Goal: Information Seeking & Learning: Learn about a topic

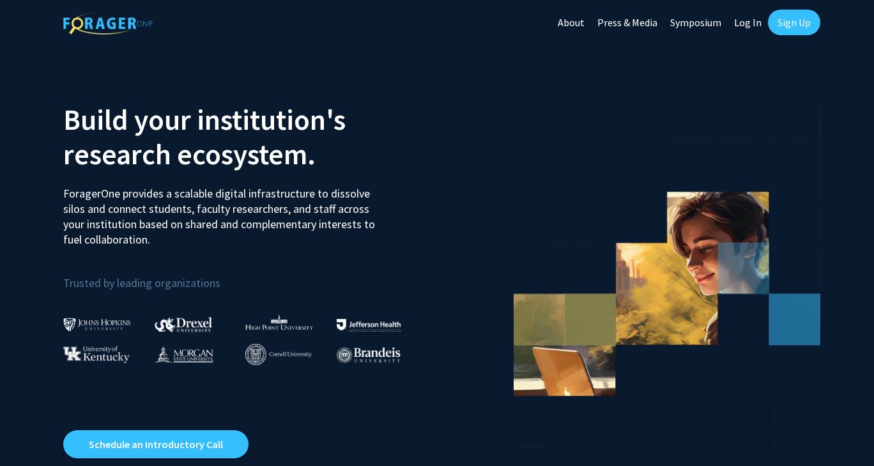
click at [746, 24] on link "Log In" at bounding box center [748, 22] width 40 height 45
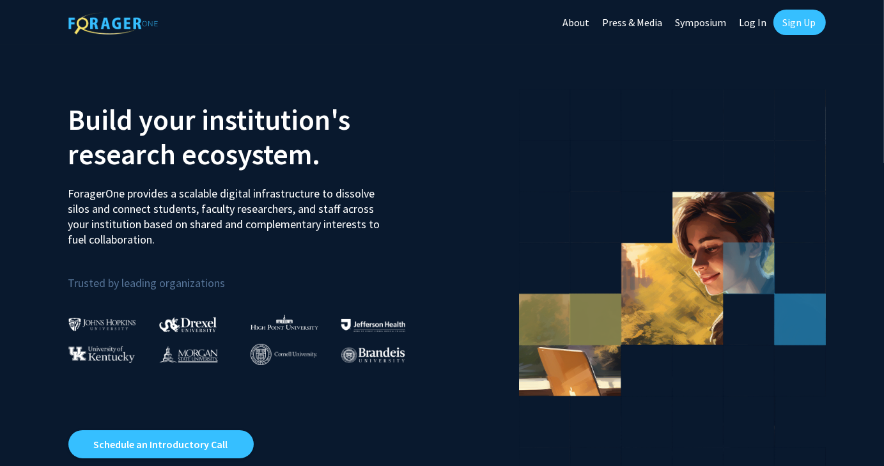
select select
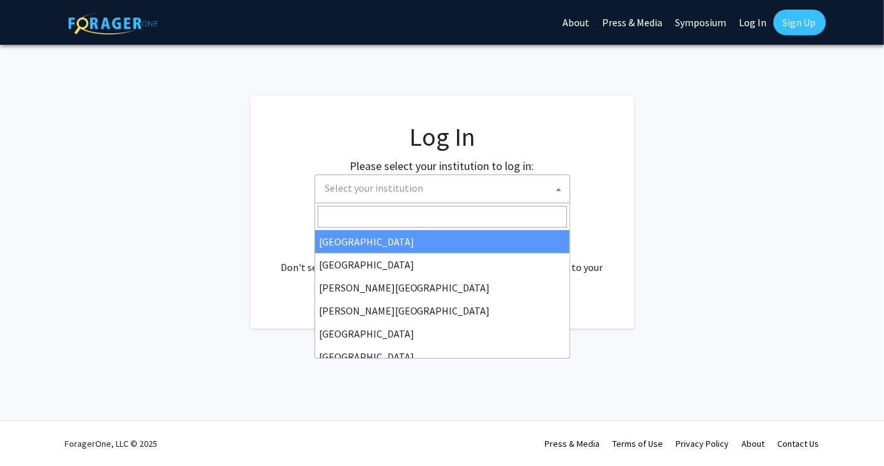
click at [555, 187] on span at bounding box center [558, 189] width 13 height 28
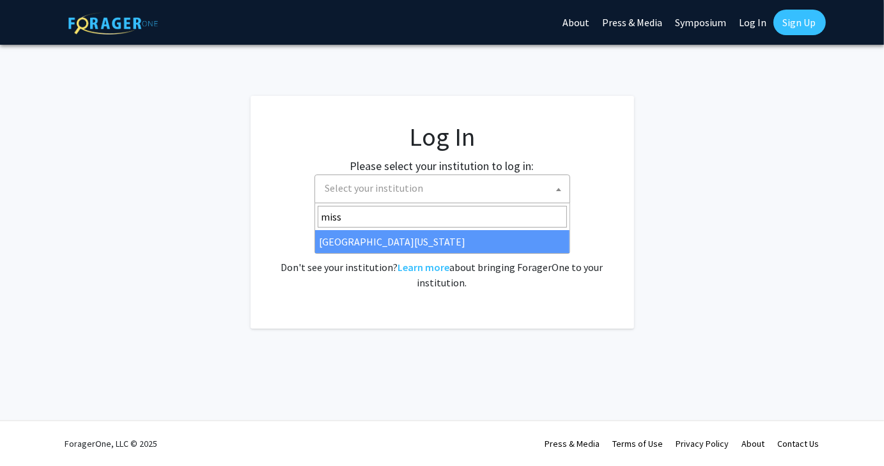
type input "miss"
select select "33"
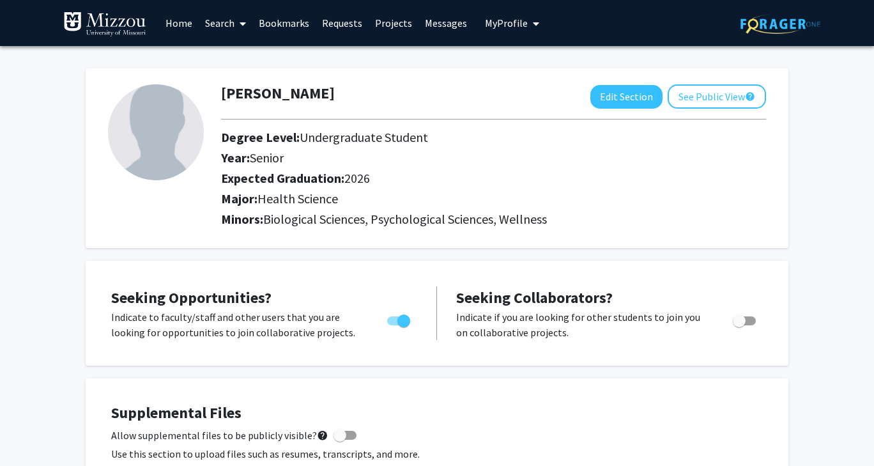
click at [431, 17] on link "Messages" at bounding box center [446, 23] width 55 height 45
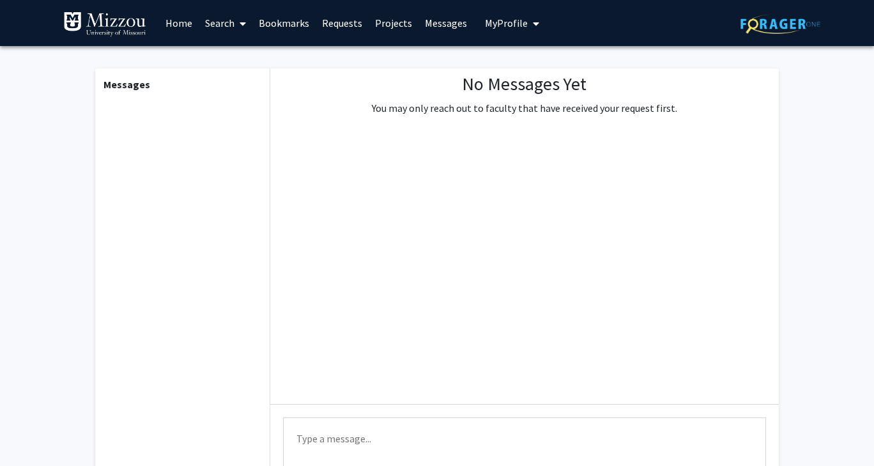
click at [183, 24] on link "Home" at bounding box center [179, 23] width 40 height 45
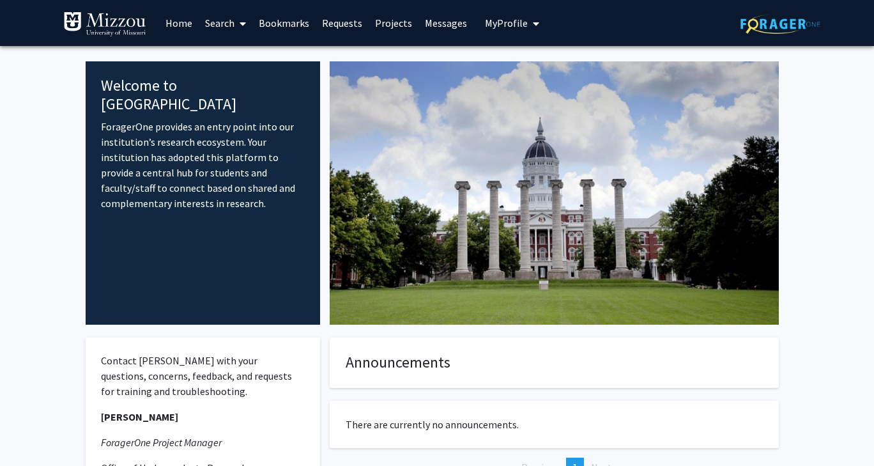
click at [231, 15] on link "Search" at bounding box center [226, 23] width 54 height 45
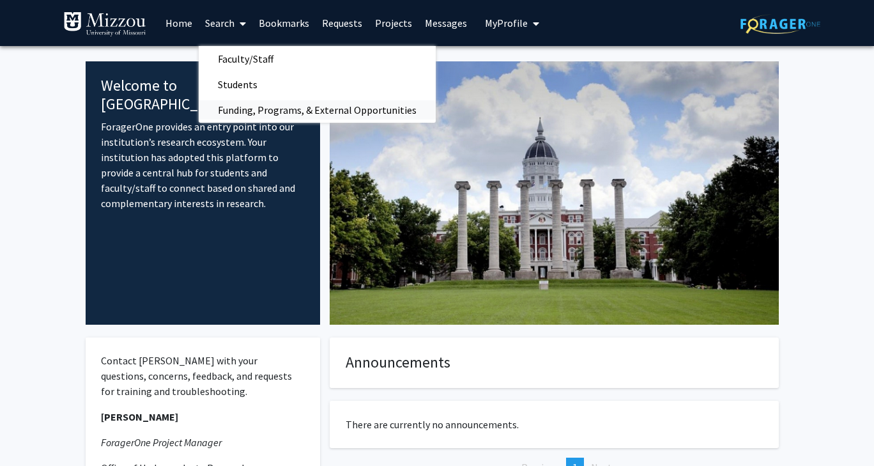
click at [279, 109] on span "Funding, Programs, & External Opportunities" at bounding box center [317, 110] width 237 height 26
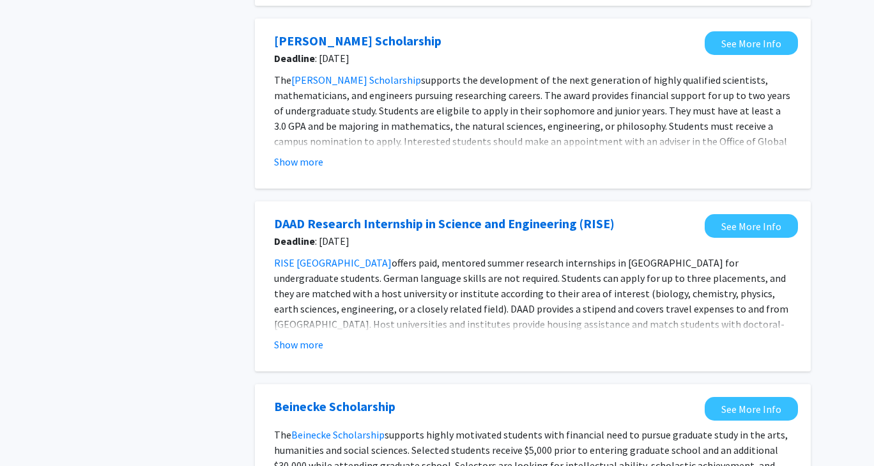
scroll to position [602, 0]
click at [296, 345] on button "Show more" at bounding box center [298, 343] width 49 height 15
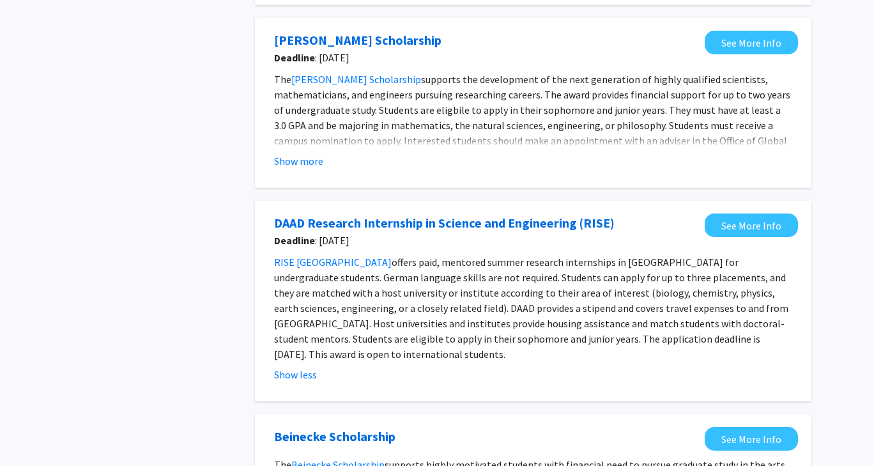
drag, startPoint x: 417, startPoint y: 229, endPoint x: 489, endPoint y: -26, distance: 265.1
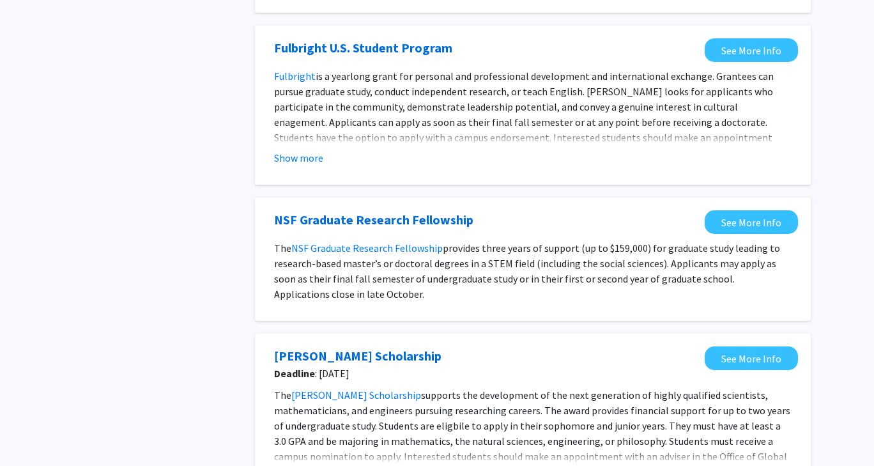
scroll to position [0, 0]
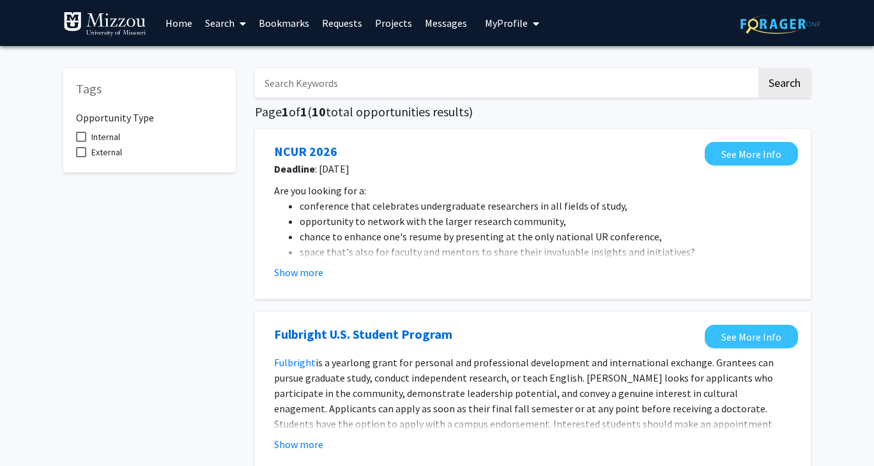
click at [219, 24] on link "Search" at bounding box center [226, 23] width 54 height 45
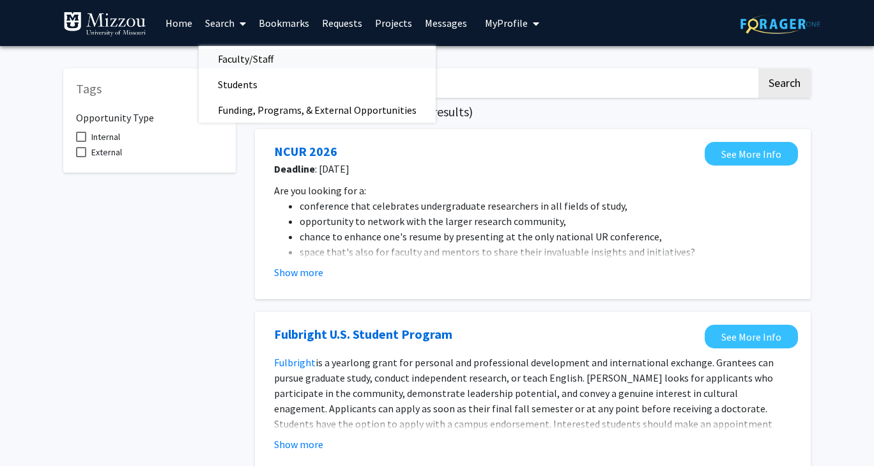
click at [234, 58] on span "Faculty/Staff" at bounding box center [246, 59] width 94 height 26
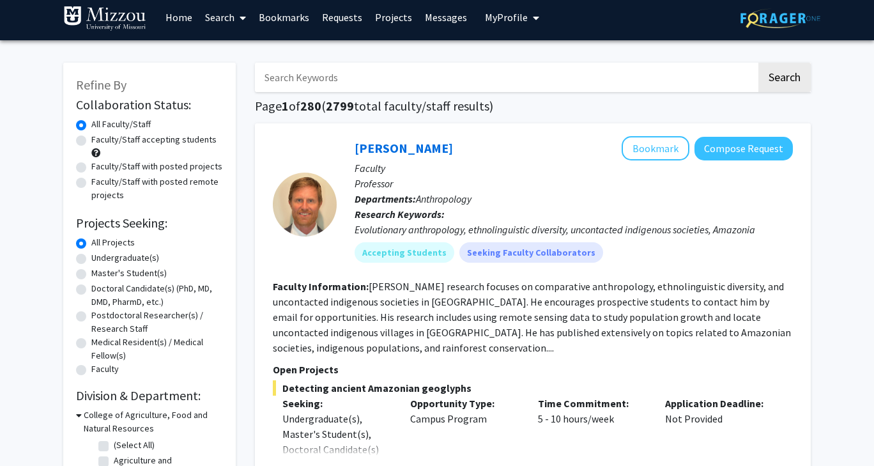
scroll to position [10, 0]
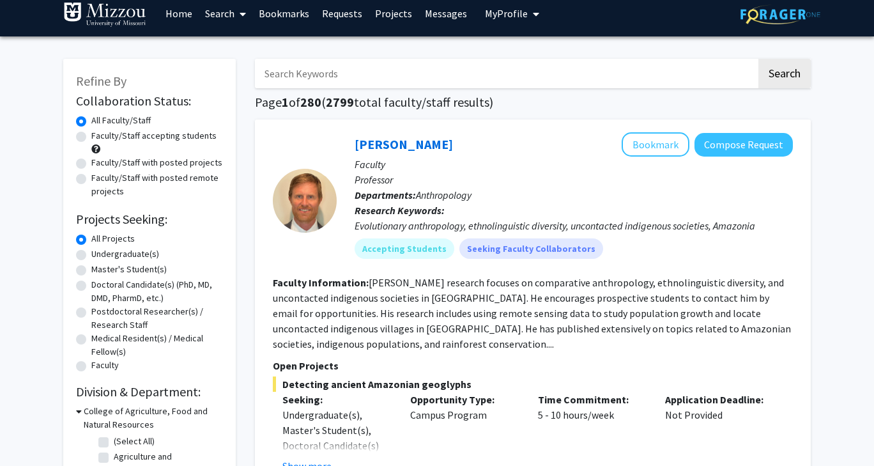
click at [290, 19] on link "Bookmarks" at bounding box center [283, 13] width 63 height 45
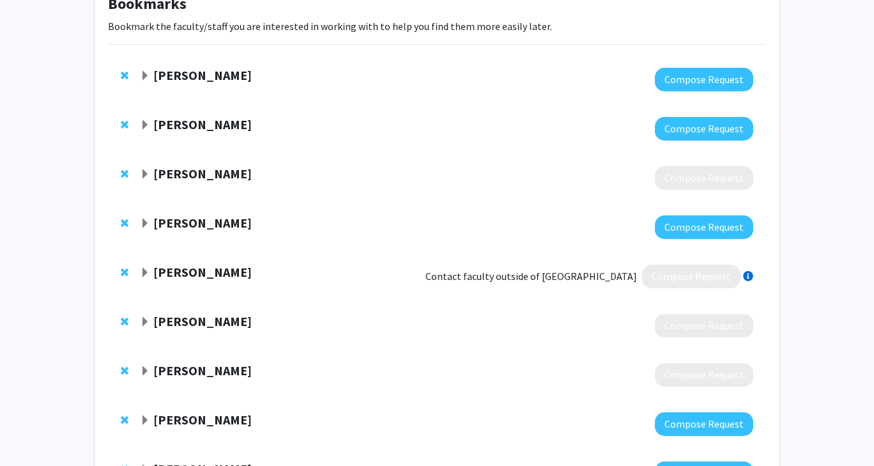
scroll to position [88, 0]
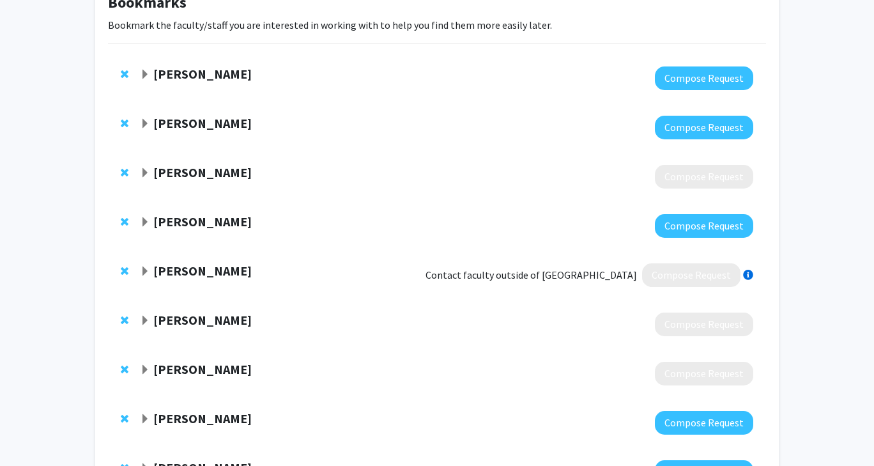
click at [216, 271] on strong "[PERSON_NAME]" at bounding box center [202, 271] width 98 height 16
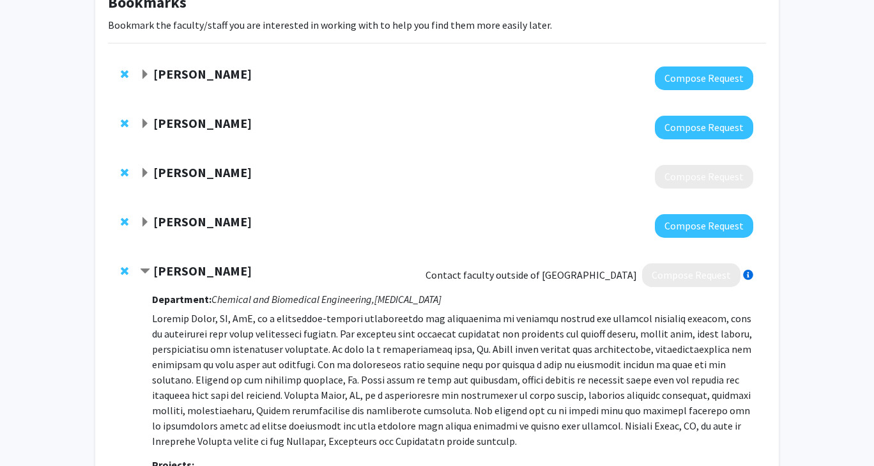
click at [216, 271] on strong "[PERSON_NAME]" at bounding box center [202, 271] width 98 height 16
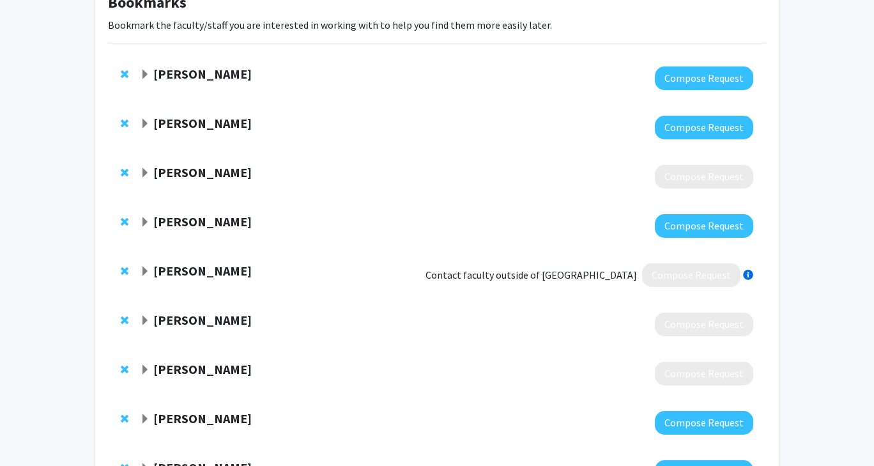
click at [188, 219] on strong "[PERSON_NAME]" at bounding box center [202, 221] width 98 height 16
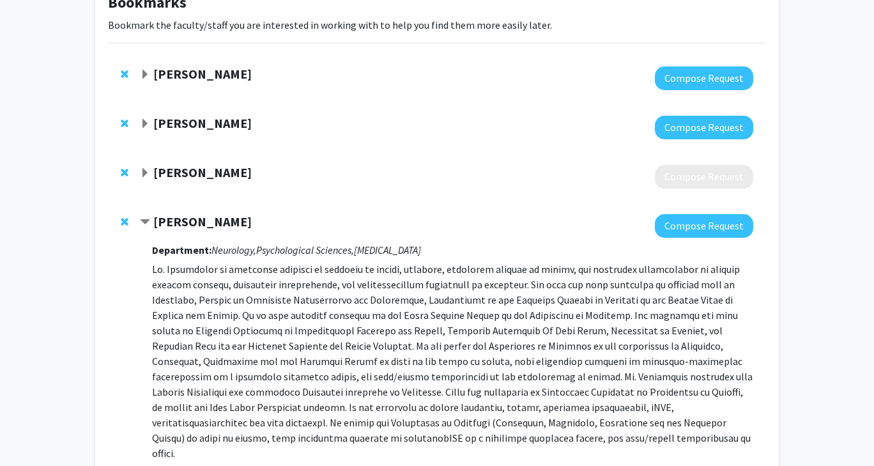
click at [188, 219] on strong "[PERSON_NAME]" at bounding box center [202, 221] width 98 height 16
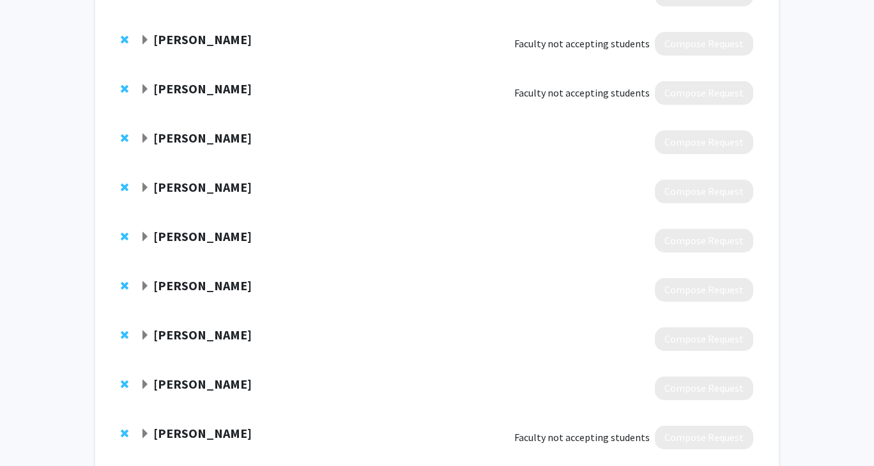
scroll to position [985, 0]
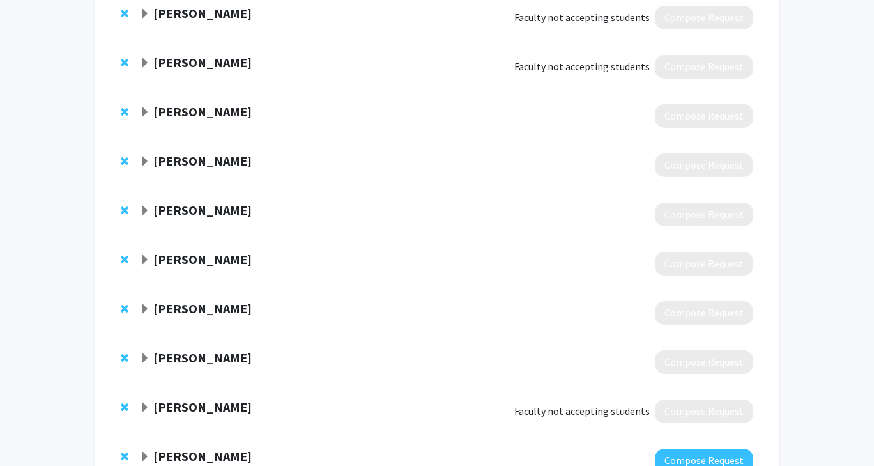
click at [162, 259] on strong "[PERSON_NAME]" at bounding box center [202, 259] width 98 height 16
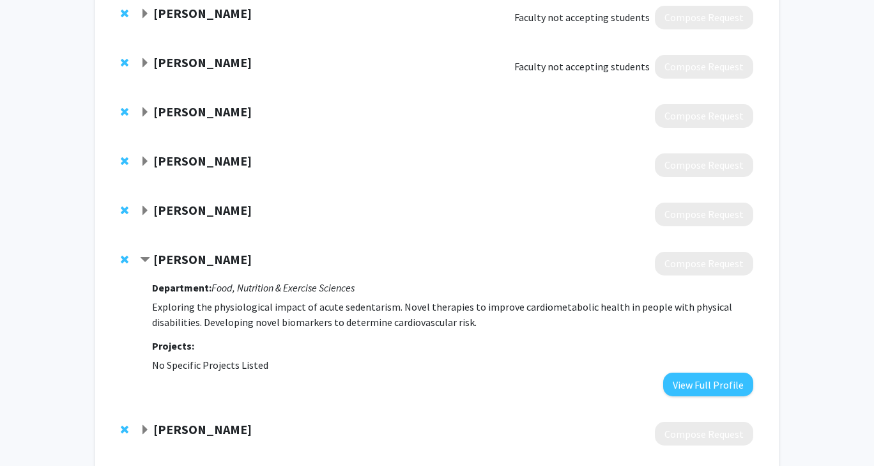
click at [162, 259] on strong "[PERSON_NAME]" at bounding box center [202, 259] width 98 height 16
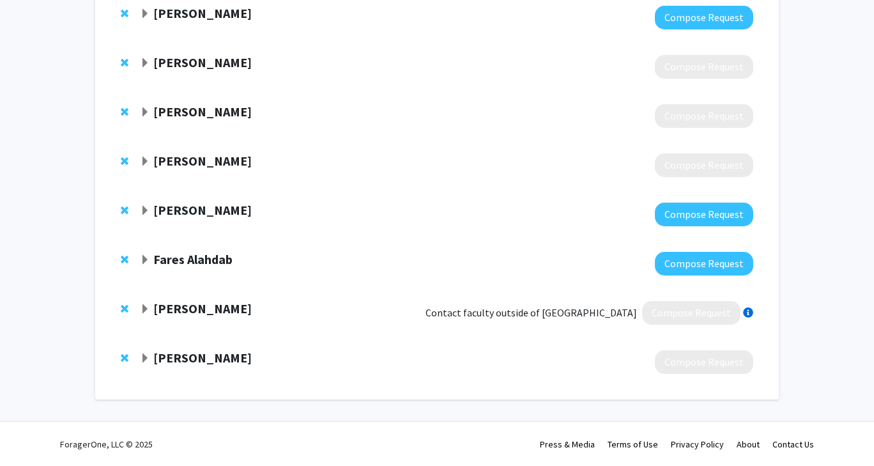
scroll to position [1573, 0]
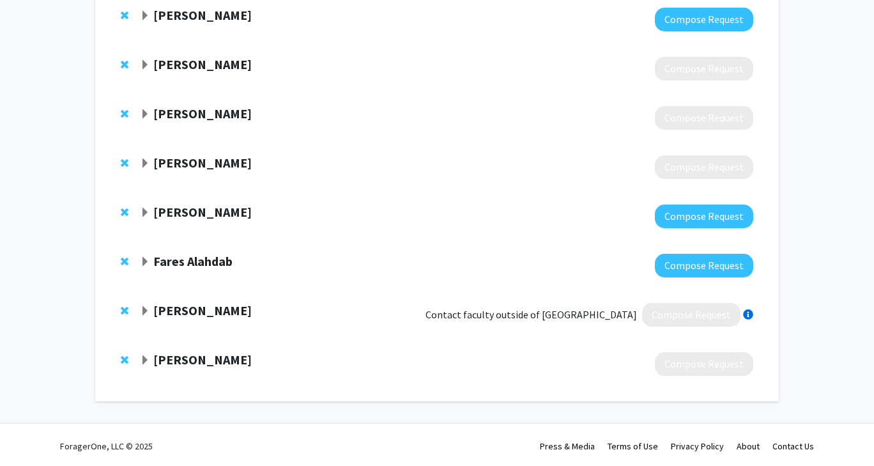
click at [175, 355] on strong "[PERSON_NAME]" at bounding box center [202, 359] width 98 height 16
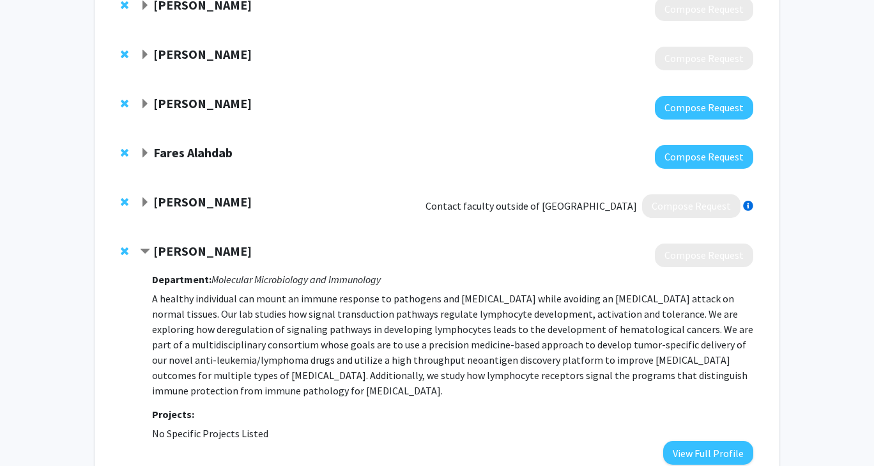
scroll to position [1680, 0]
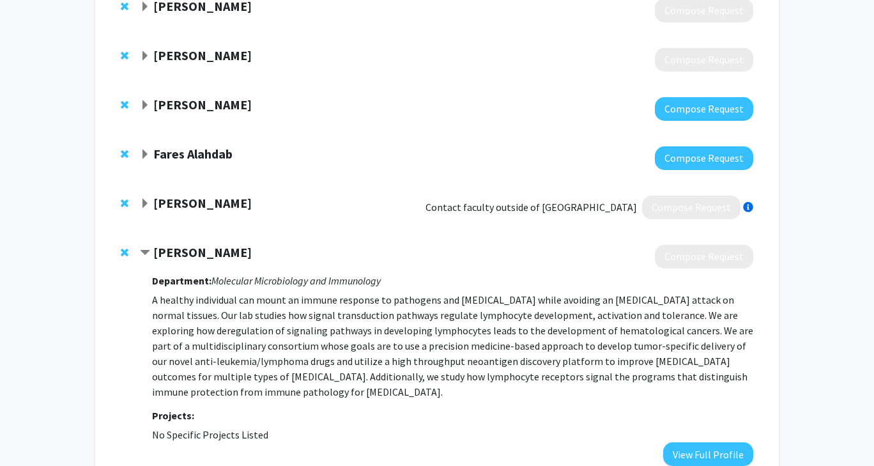
click at [148, 153] on span "Expand Fares Alahdab Bookmark" at bounding box center [145, 155] width 10 height 10
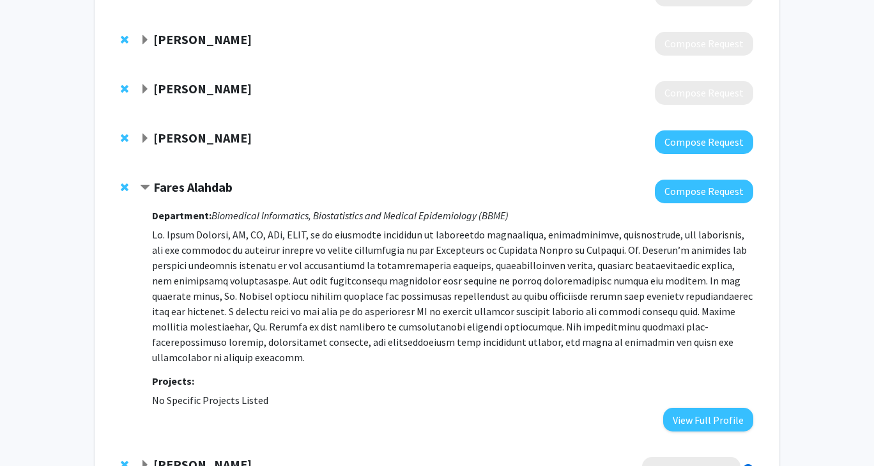
scroll to position [1647, 0]
click at [147, 137] on span "Expand Yujiang Fang Bookmark" at bounding box center [145, 139] width 10 height 10
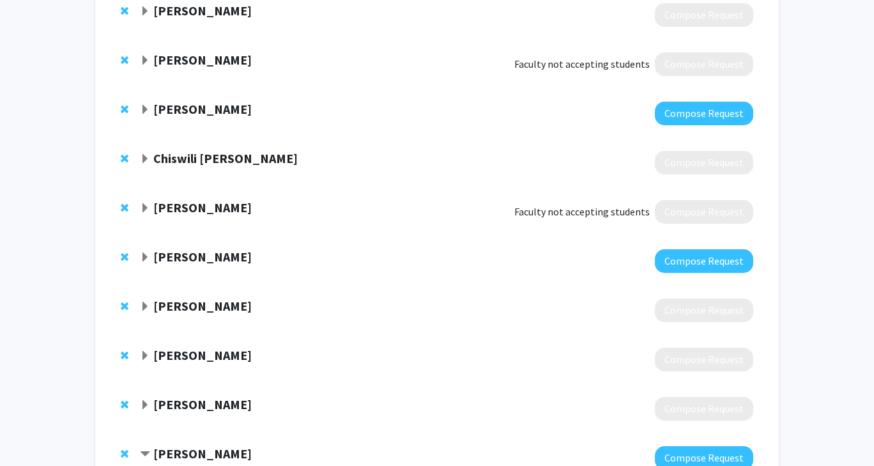
scroll to position [1332, 0]
click at [160, 259] on strong "[PERSON_NAME]" at bounding box center [202, 257] width 98 height 16
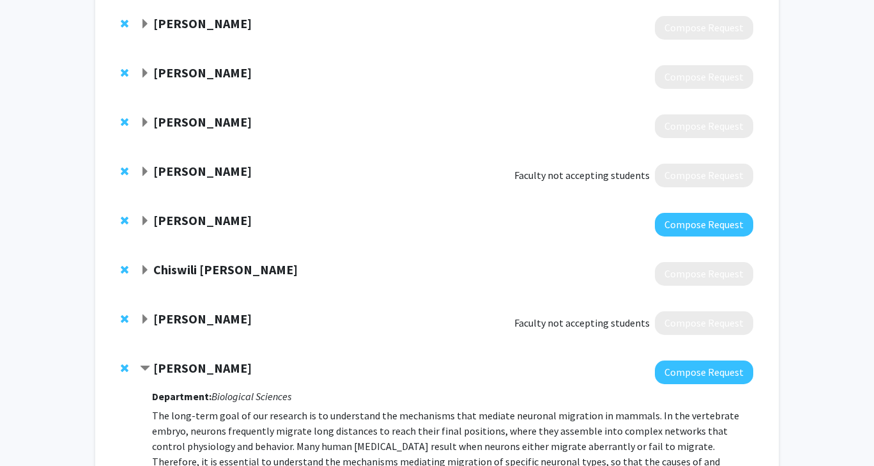
scroll to position [1182, 0]
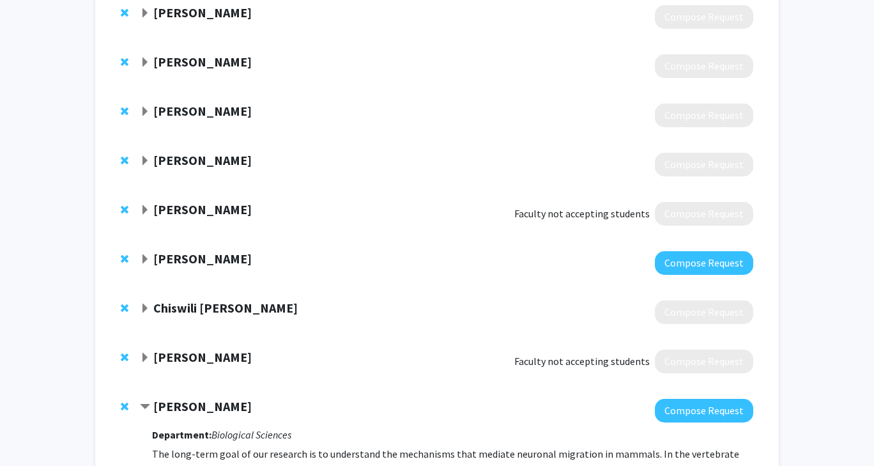
click at [160, 259] on strong "[PERSON_NAME]" at bounding box center [202, 258] width 98 height 16
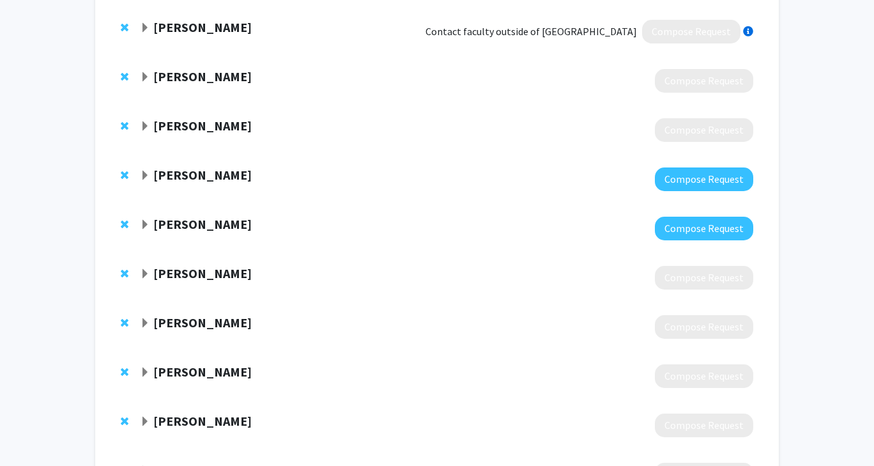
scroll to position [330, 0]
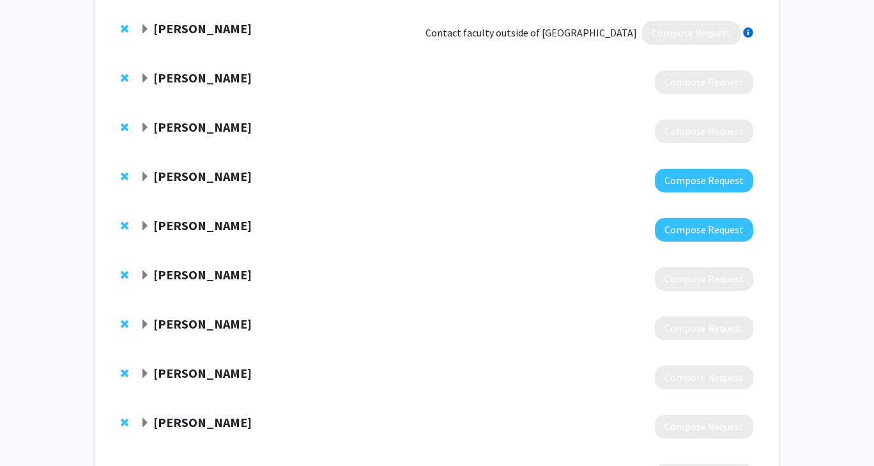
click at [165, 171] on strong "[PERSON_NAME]" at bounding box center [202, 176] width 98 height 16
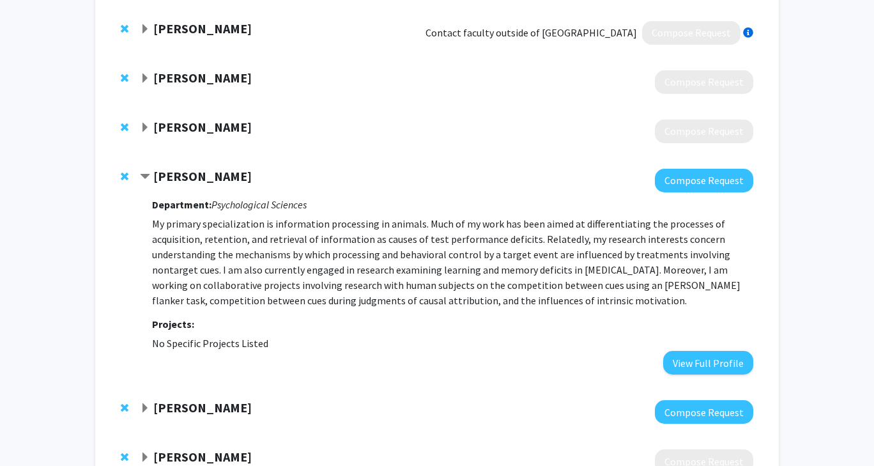
click at [165, 171] on strong "[PERSON_NAME]" at bounding box center [202, 176] width 98 height 16
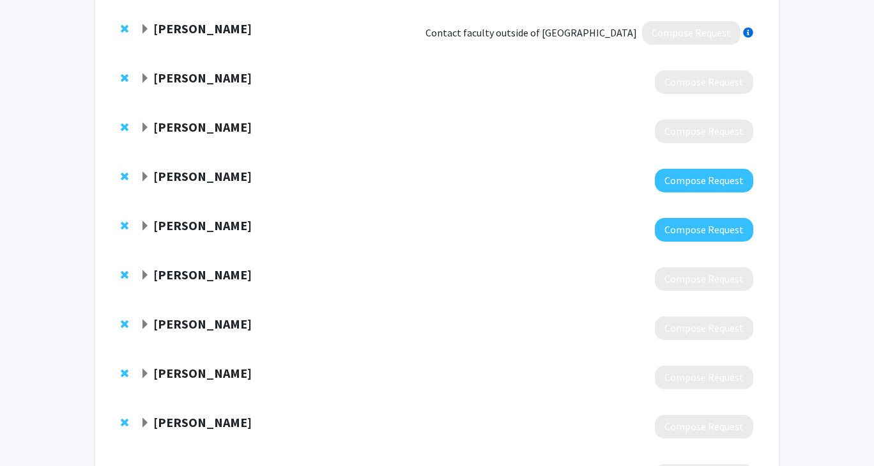
click at [180, 225] on strong "[PERSON_NAME]" at bounding box center [202, 225] width 98 height 16
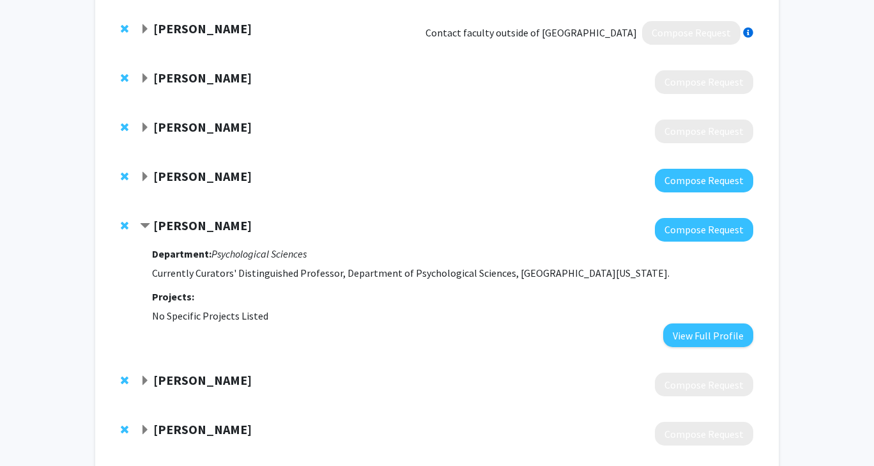
click at [180, 225] on strong "[PERSON_NAME]" at bounding box center [202, 225] width 98 height 16
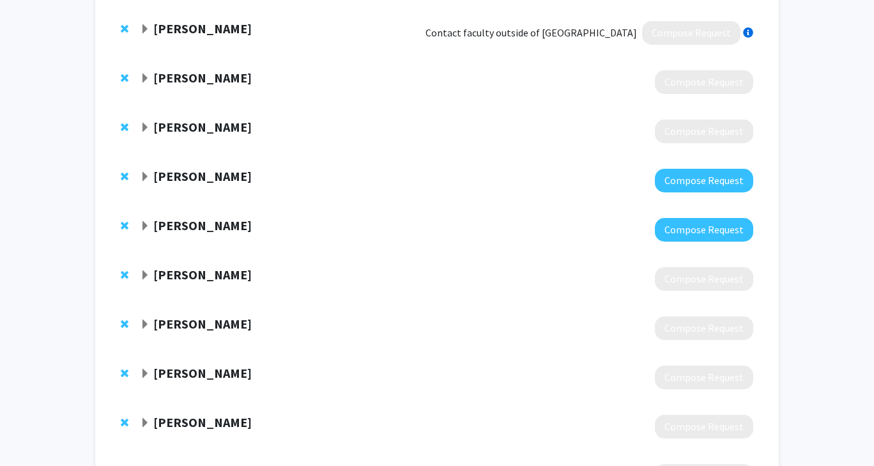
scroll to position [0, 0]
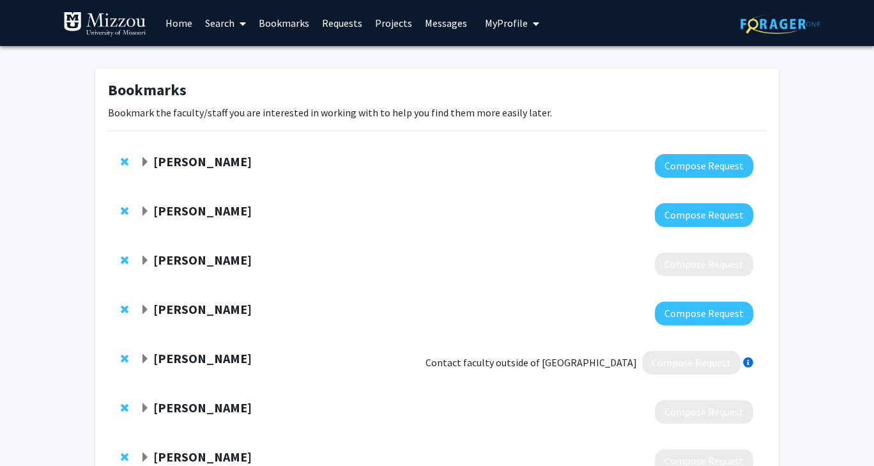
click at [164, 158] on strong "[PERSON_NAME]" at bounding box center [202, 161] width 98 height 16
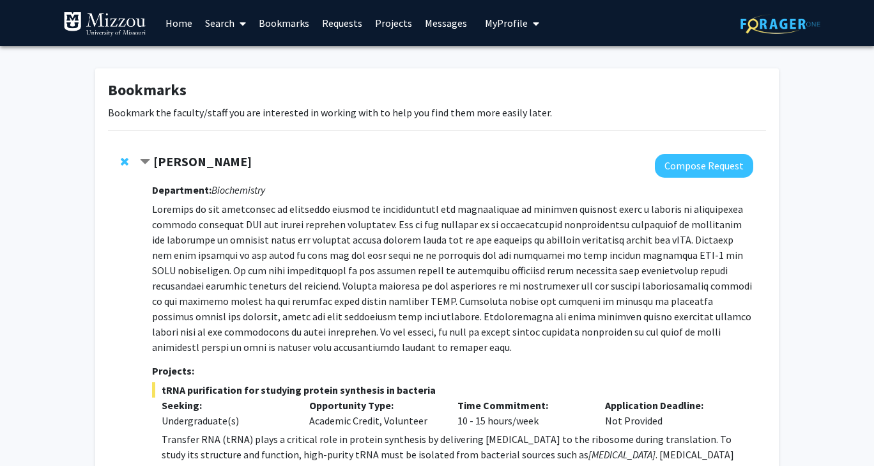
click at [165, 158] on strong "[PERSON_NAME]" at bounding box center [202, 161] width 98 height 16
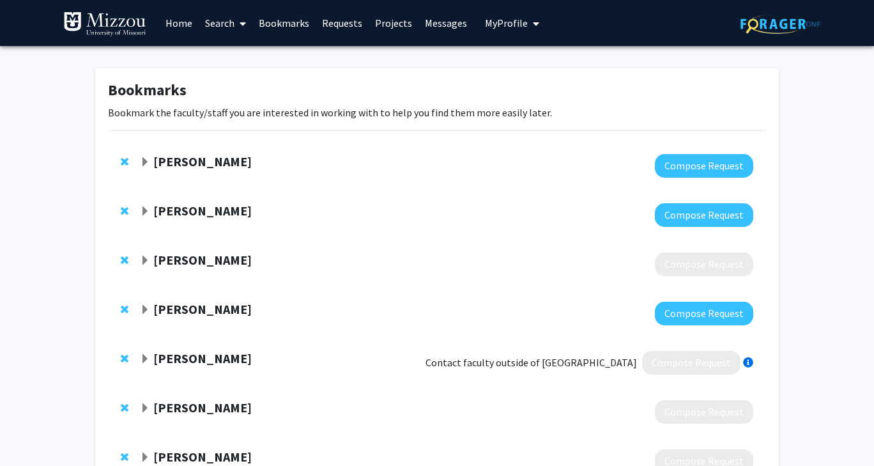
click at [174, 206] on strong "[PERSON_NAME]" at bounding box center [202, 211] width 98 height 16
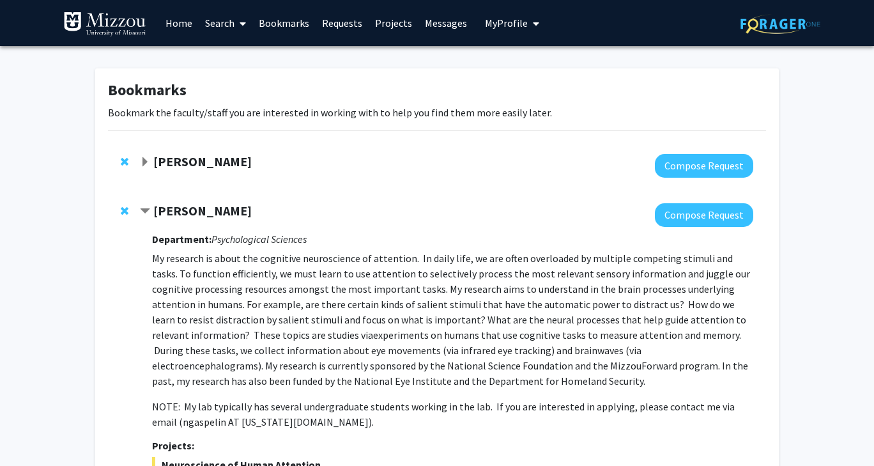
click at [194, 208] on strong "[PERSON_NAME]" at bounding box center [202, 211] width 98 height 16
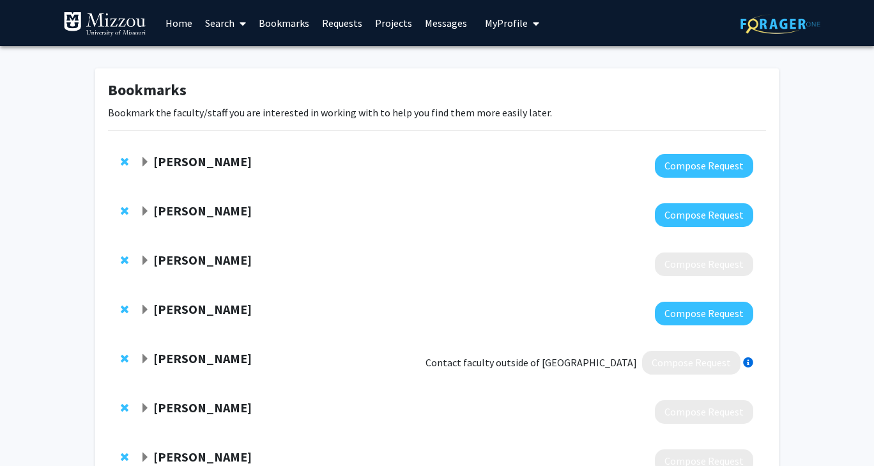
click at [203, 260] on strong "[PERSON_NAME]" at bounding box center [202, 260] width 98 height 16
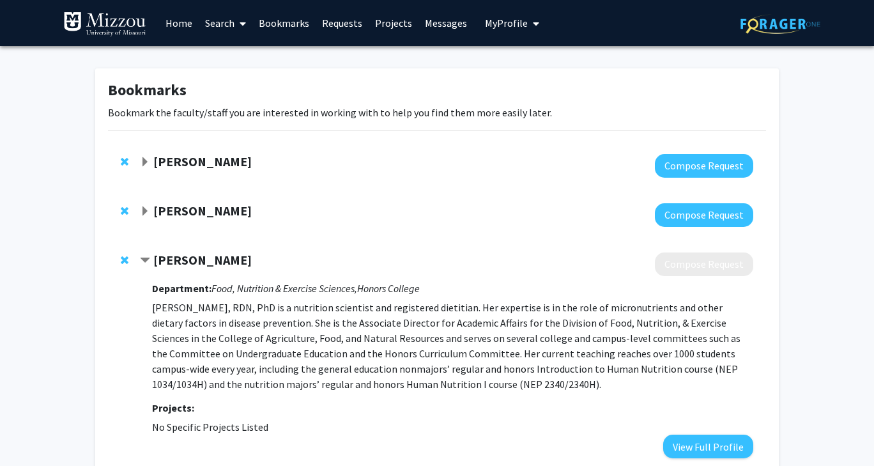
click at [284, 263] on div "[PERSON_NAME]" at bounding box center [278, 260] width 276 height 16
click at [229, 266] on strong "[PERSON_NAME]" at bounding box center [202, 260] width 98 height 16
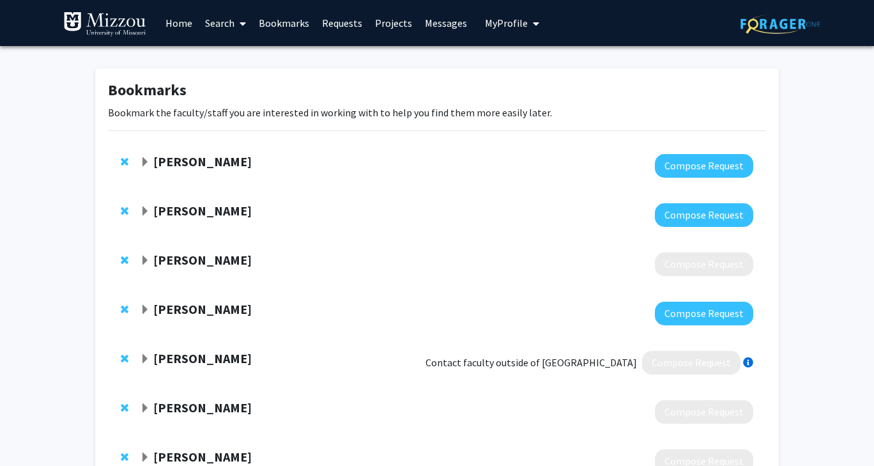
click at [209, 312] on strong "[PERSON_NAME]" at bounding box center [202, 309] width 98 height 16
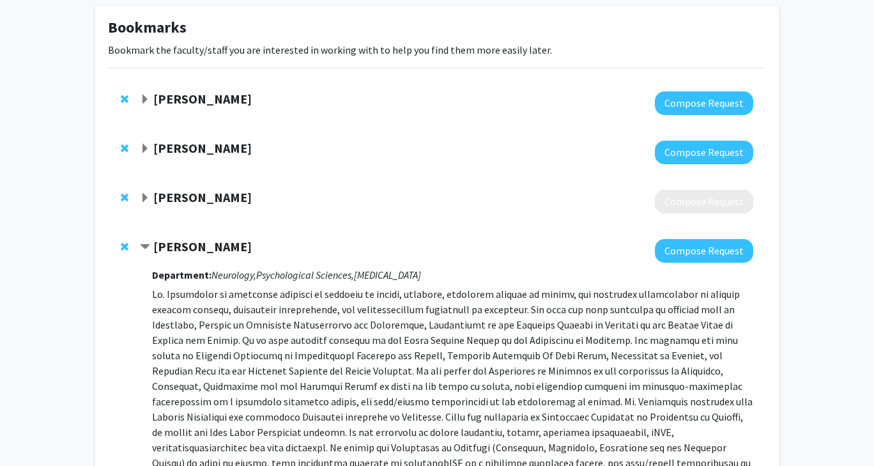
scroll to position [63, 0]
click at [195, 145] on strong "[PERSON_NAME]" at bounding box center [202, 147] width 98 height 16
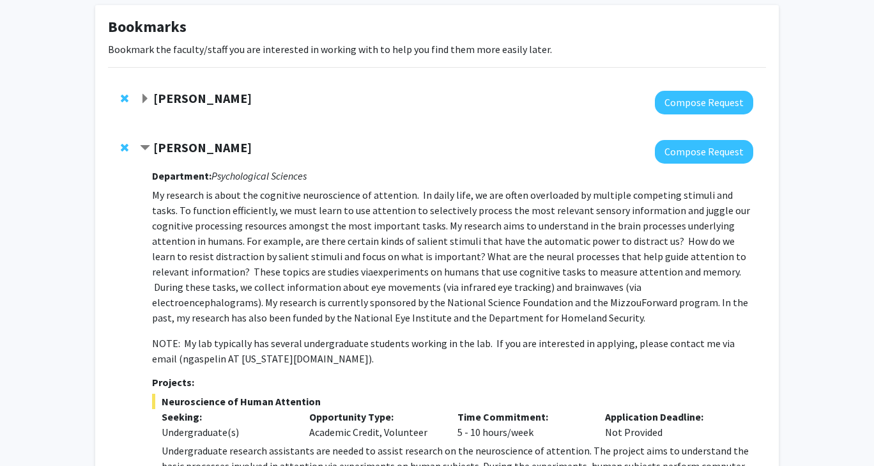
click at [184, 102] on strong "[PERSON_NAME]" at bounding box center [202, 98] width 98 height 16
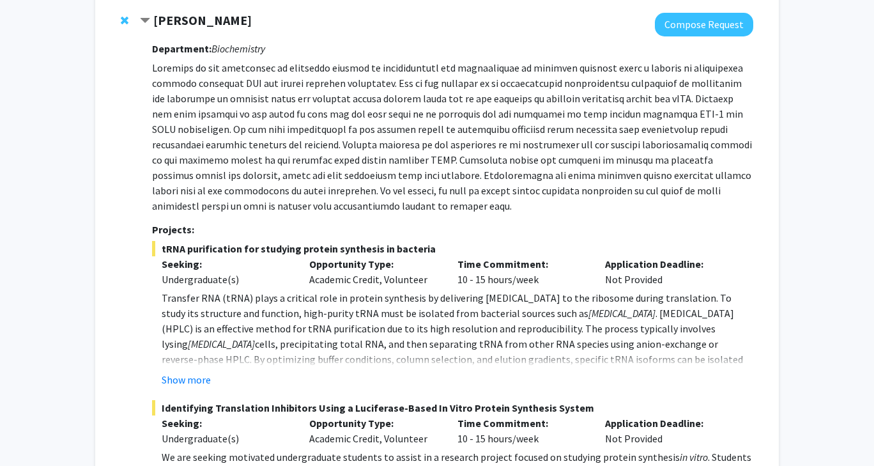
scroll to position [0, 0]
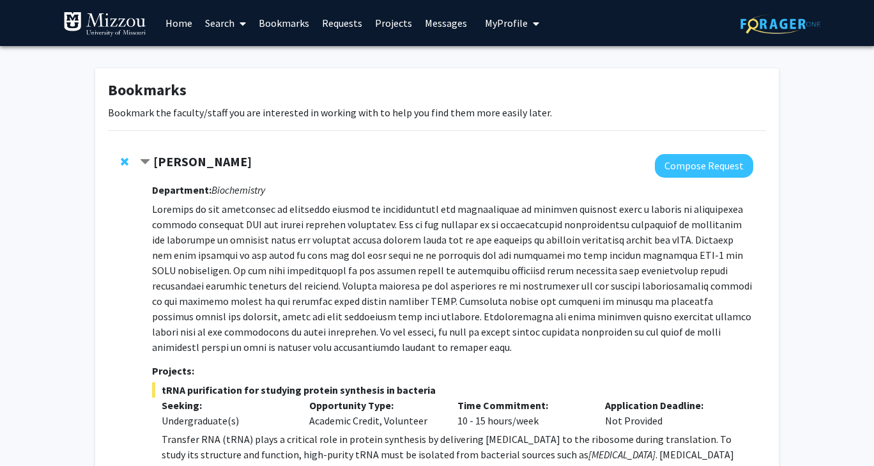
click at [197, 160] on strong "[PERSON_NAME]" at bounding box center [202, 161] width 98 height 16
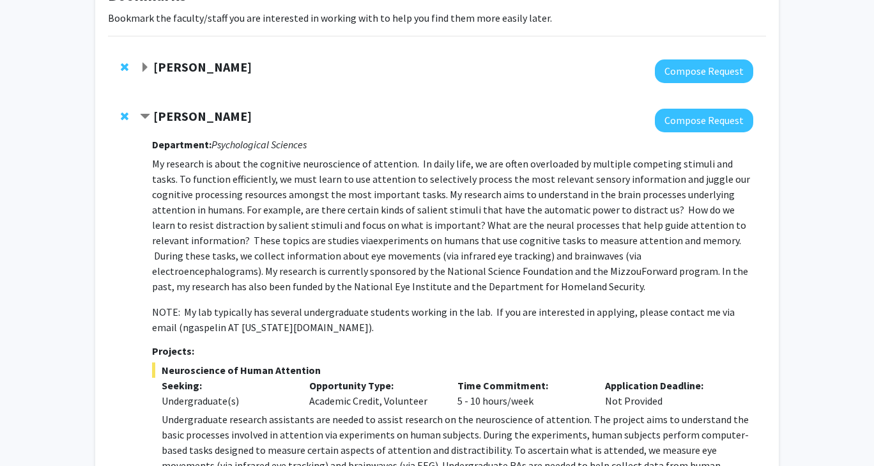
scroll to position [85, 0]
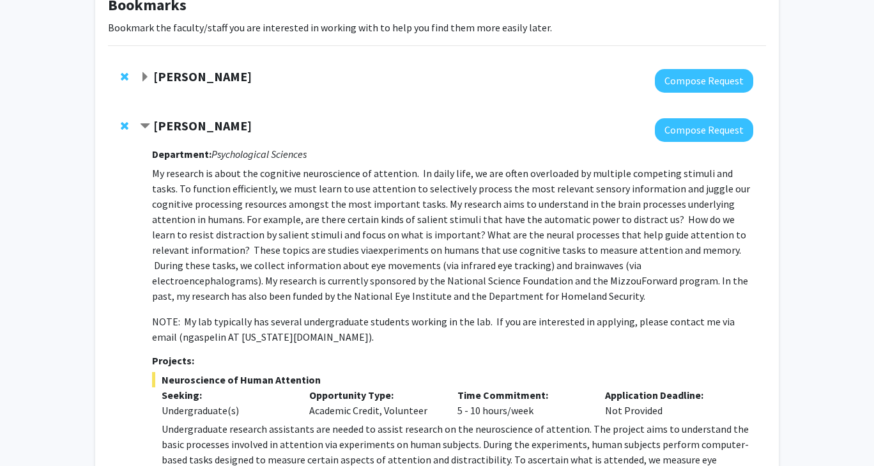
click at [213, 128] on strong "[PERSON_NAME]" at bounding box center [202, 126] width 98 height 16
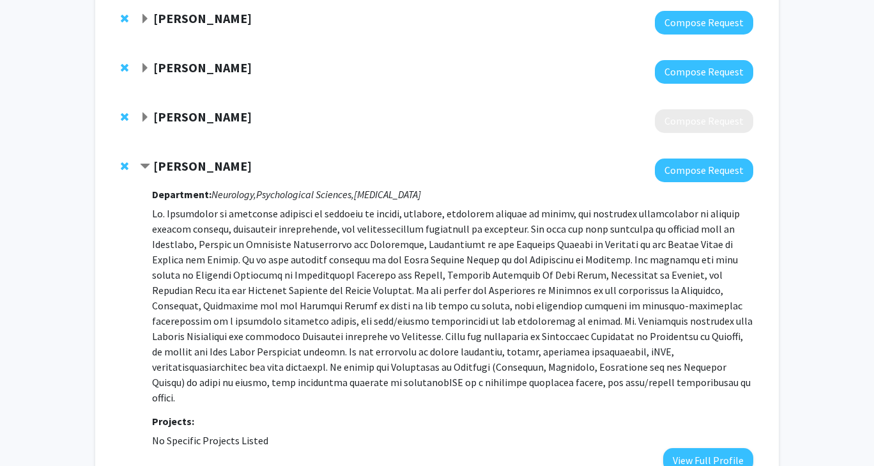
scroll to position [145, 0]
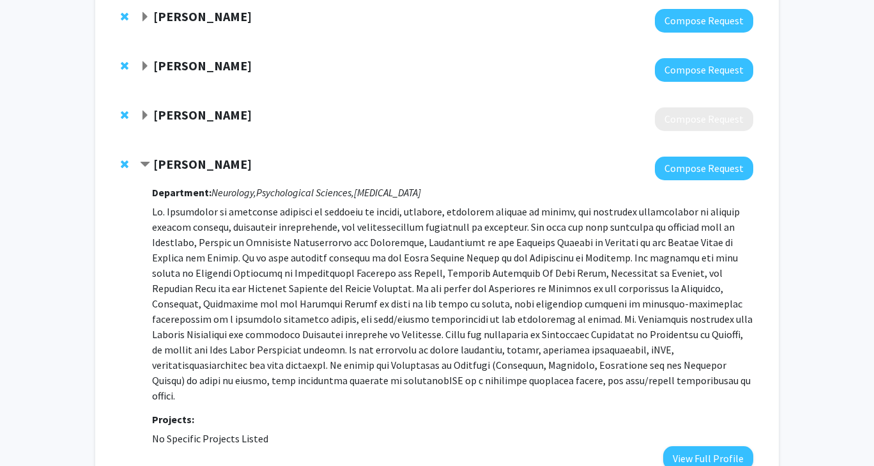
click at [234, 167] on strong "[PERSON_NAME]" at bounding box center [202, 164] width 98 height 16
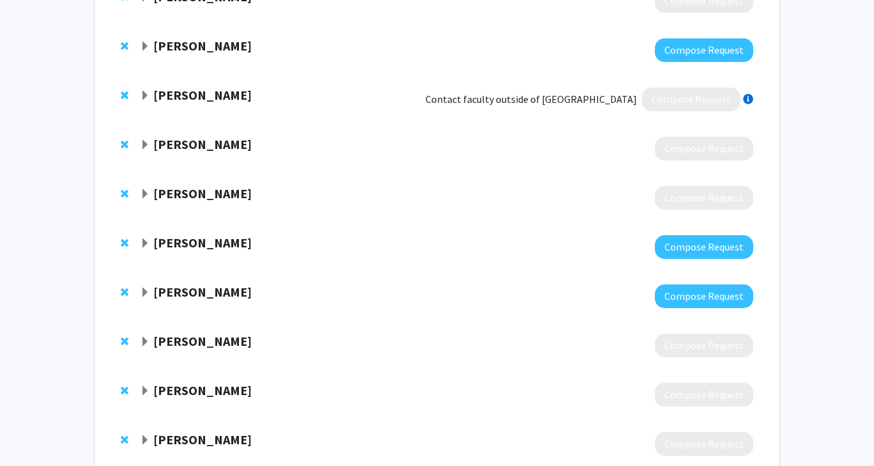
scroll to position [264, 0]
click at [234, 240] on strong "[PERSON_NAME]" at bounding box center [202, 242] width 98 height 16
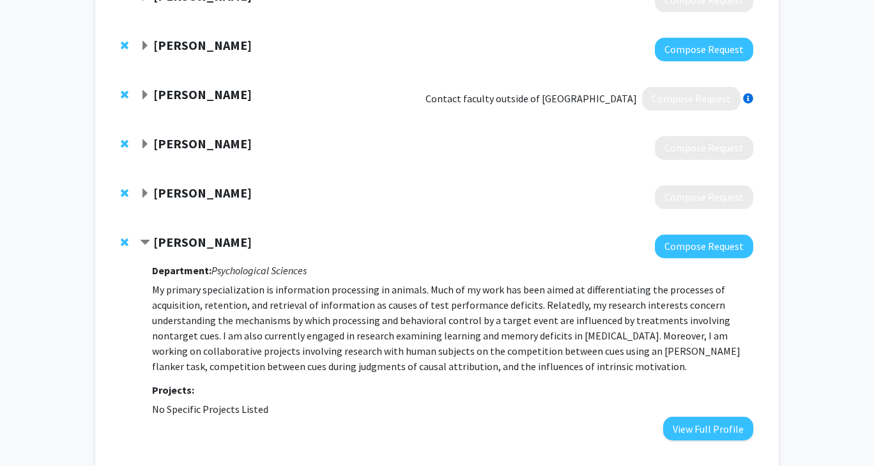
drag, startPoint x: 234, startPoint y: 240, endPoint x: 226, endPoint y: 243, distance: 8.9
click at [226, 243] on strong "[PERSON_NAME]" at bounding box center [202, 242] width 98 height 16
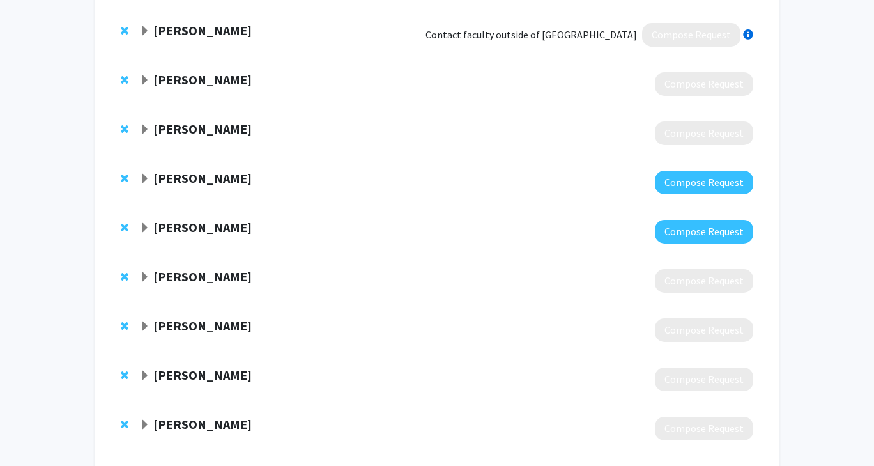
scroll to position [328, 0]
click at [215, 226] on strong "[PERSON_NAME]" at bounding box center [202, 227] width 98 height 16
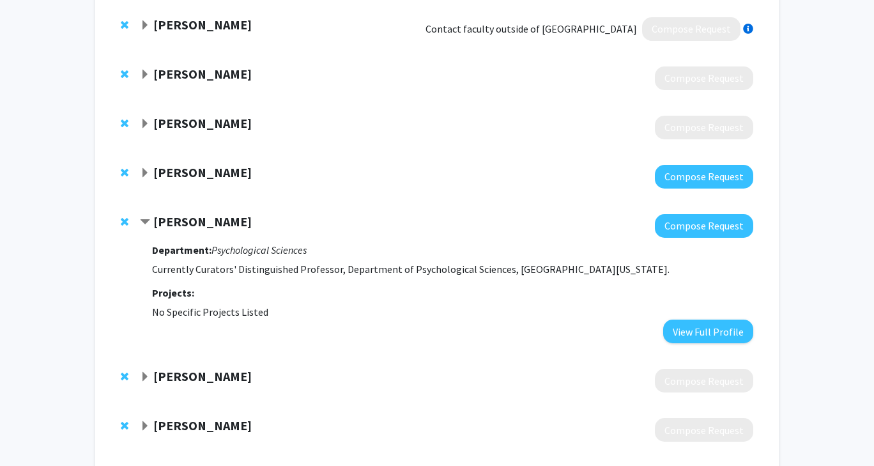
scroll to position [334, 0]
click at [208, 216] on strong "[PERSON_NAME]" at bounding box center [202, 221] width 98 height 16
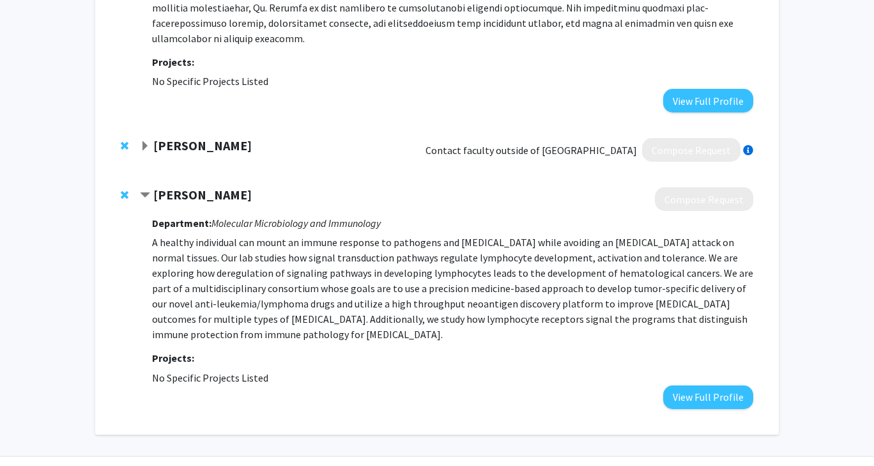
scroll to position [3247, 0]
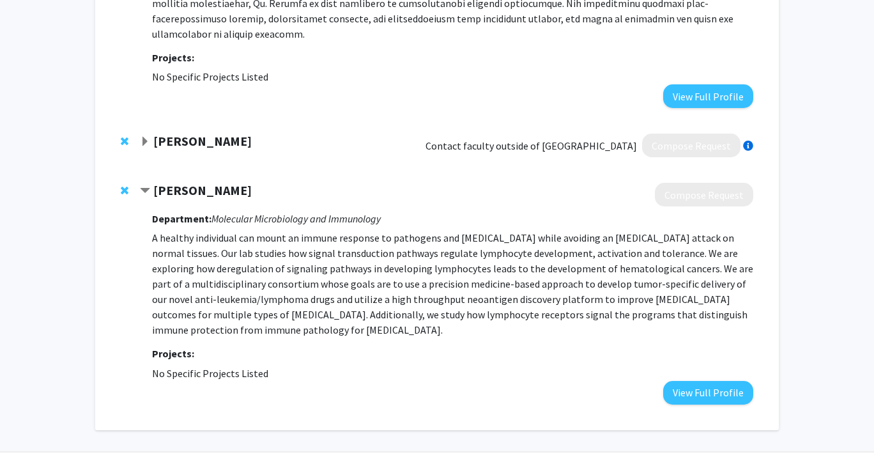
click at [146, 186] on span "Contract Mark Daniels Bookmark" at bounding box center [145, 191] width 10 height 10
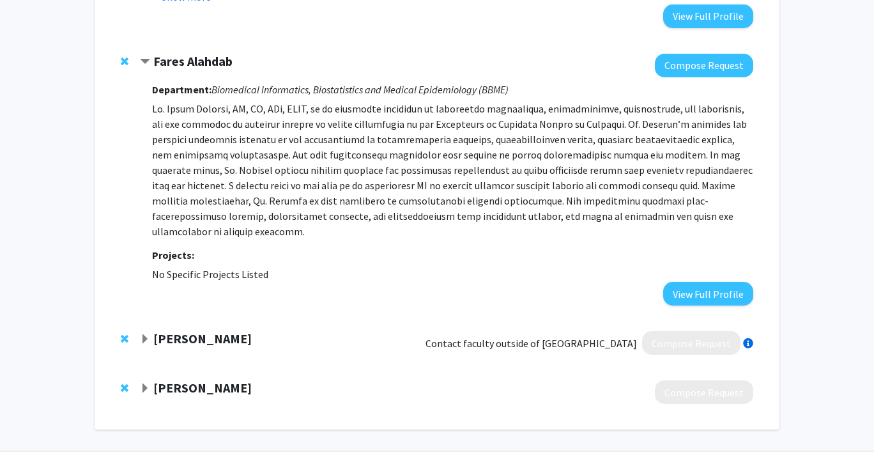
click at [151, 54] on div "Fares Alahdab" at bounding box center [278, 62] width 276 height 16
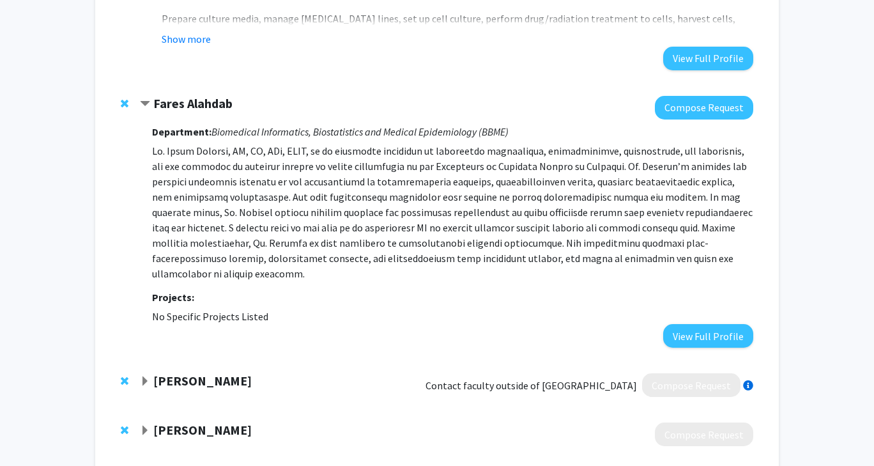
click at [146, 99] on span "Contract Fares Alahdab Bookmark" at bounding box center [145, 104] width 10 height 10
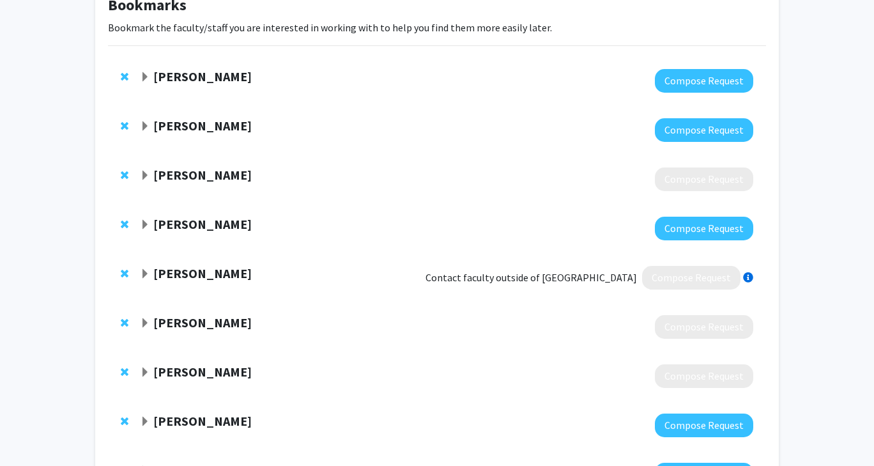
scroll to position [0, 0]
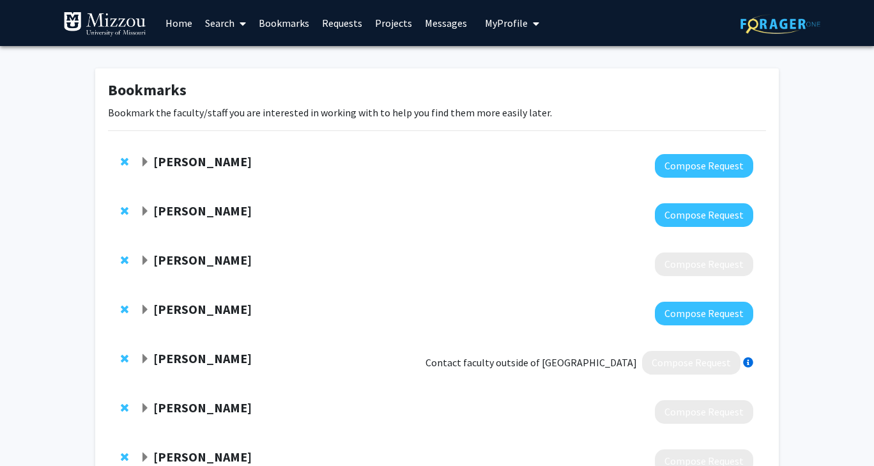
click at [226, 27] on link "Search" at bounding box center [226, 23] width 54 height 45
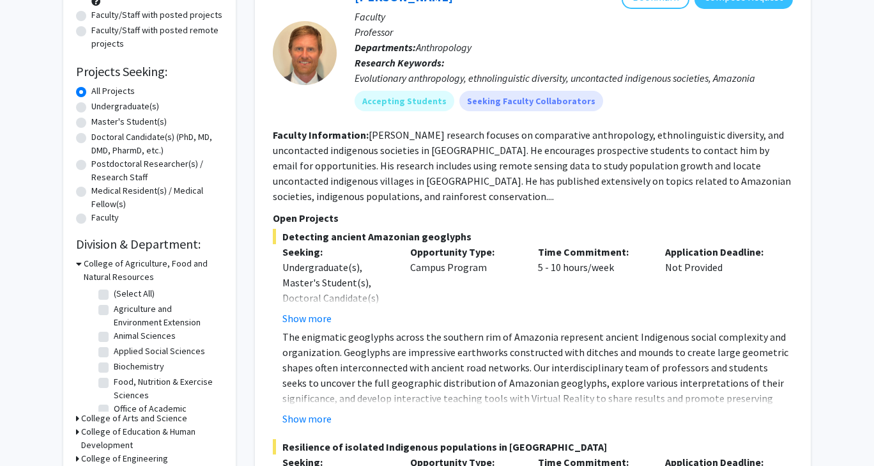
scroll to position [160, 0]
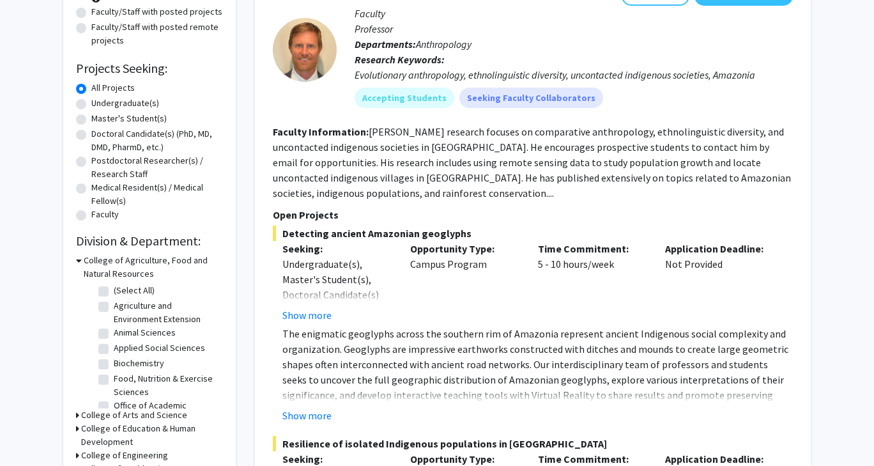
click at [91, 102] on label "Undergraduate(s)" at bounding box center [125, 102] width 68 height 13
click at [91, 102] on input "Undergraduate(s)" at bounding box center [95, 100] width 8 height 8
radio input "true"
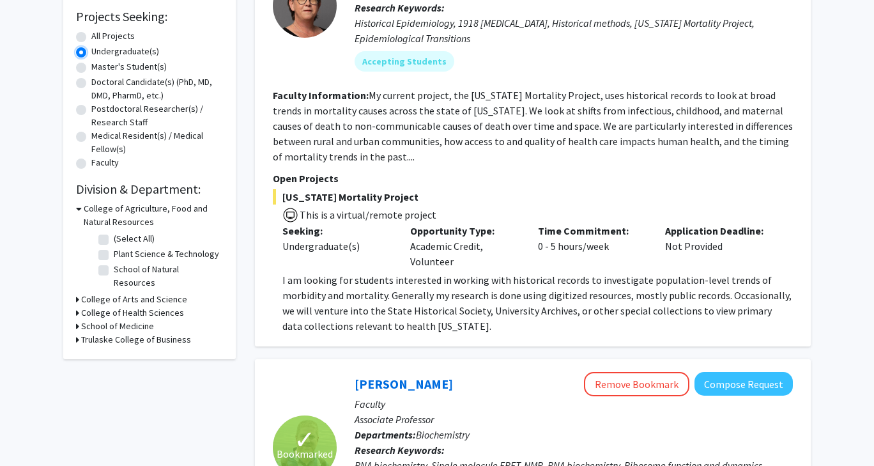
scroll to position [213, 0]
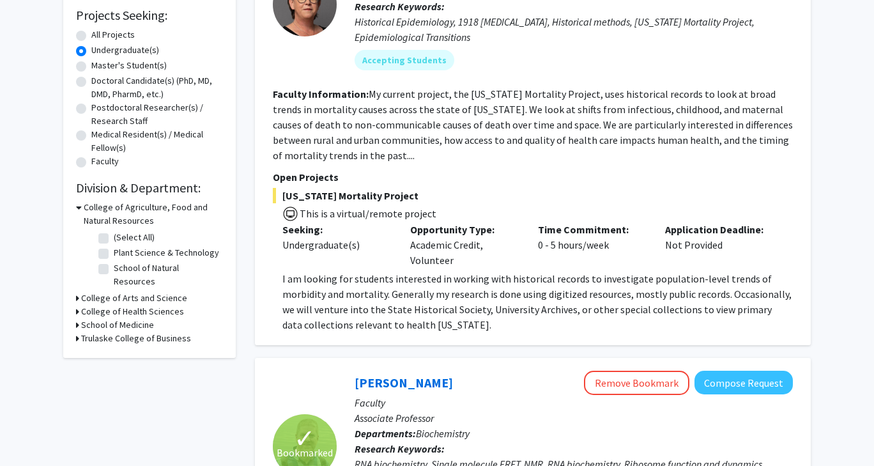
click at [80, 318] on div "School of Medicine" at bounding box center [149, 324] width 147 height 13
click at [73, 314] on div "Refine By Collaboration Status: Collaboration Status All Faculty/Staff Collabor…" at bounding box center [149, 106] width 173 height 503
click at [78, 291] on icon at bounding box center [77, 297] width 3 height 13
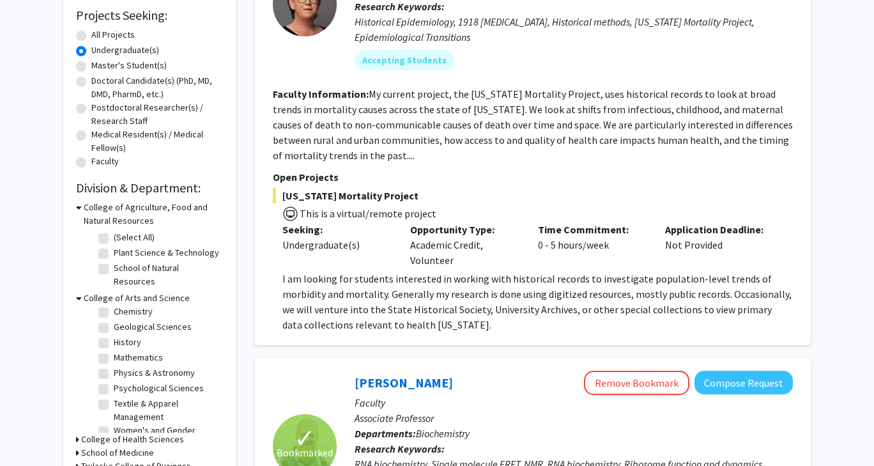
scroll to position [55, 0]
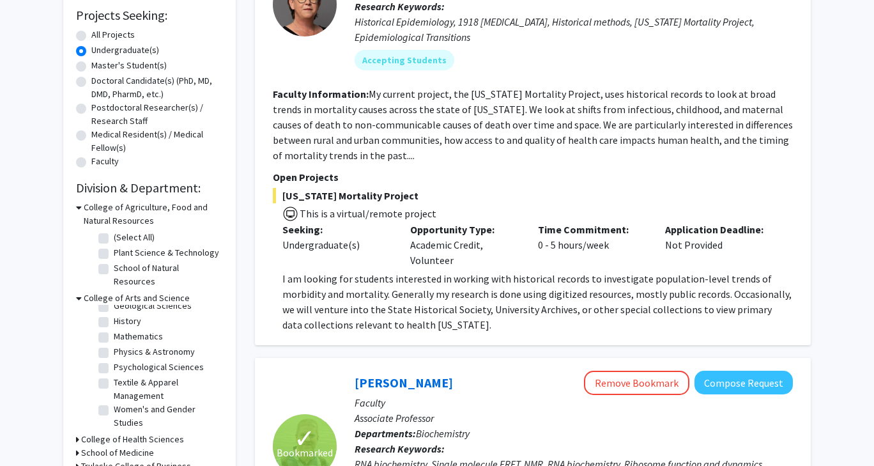
drag, startPoint x: 102, startPoint y: 337, endPoint x: 119, endPoint y: 381, distance: 46.5
click at [119, 381] on fg-checkbox-list "(Select All) (Select All) Anthropology Anthropology Chemistry Chemistry Geologi…" at bounding box center [159, 341] width 128 height 183
click at [114, 360] on label "Psychological Sciences" at bounding box center [159, 366] width 90 height 13
click at [114, 360] on input "Psychological Sciences" at bounding box center [118, 364] width 8 height 8
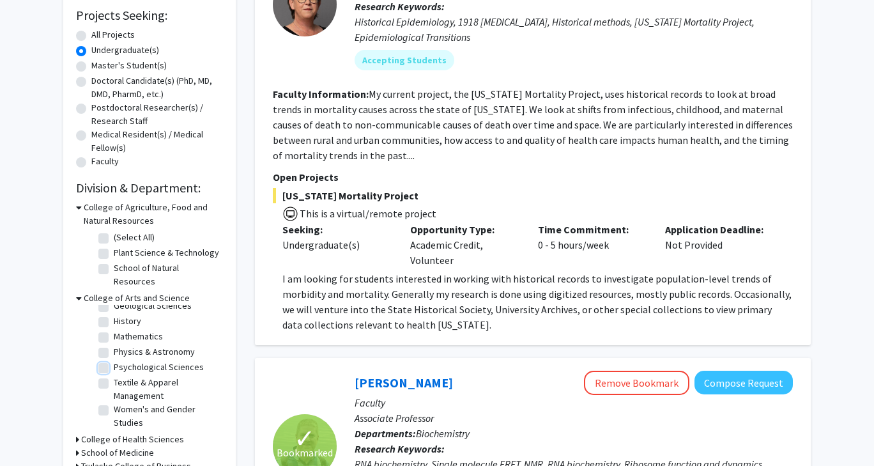
checkbox input "true"
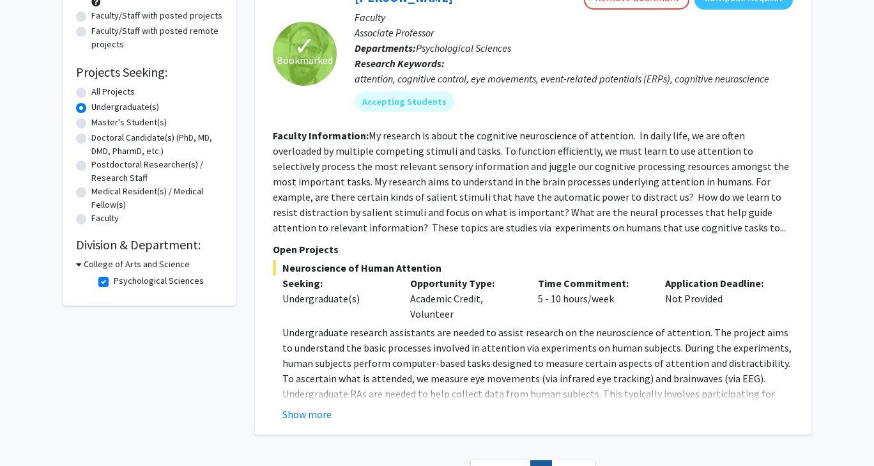
scroll to position [158, 0]
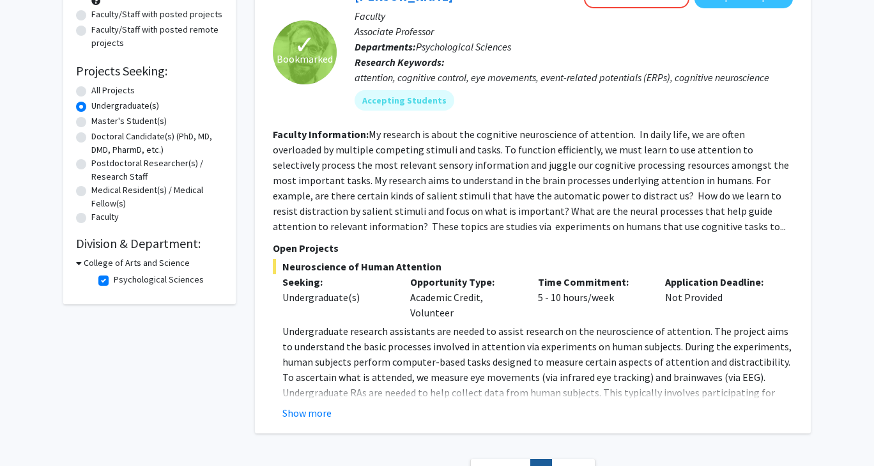
drag, startPoint x: 89, startPoint y: 265, endPoint x: 114, endPoint y: 291, distance: 35.7
click at [114, 291] on div "College of Arts and Science Psychological Sciences Psychological Sciences" at bounding box center [149, 273] width 147 height 35
click at [105, 346] on div "Refine By Collaboration Status: Collaboration Status All Faculty/Staff Collabor…" at bounding box center [150, 203] width 192 height 610
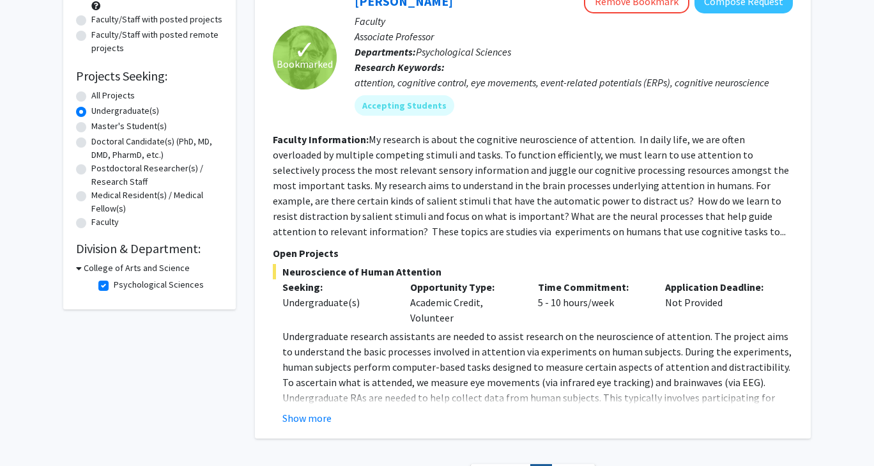
scroll to position [153, 0]
click at [85, 270] on h3 "College of Arts and Science" at bounding box center [137, 267] width 106 height 13
click at [88, 266] on h3 "College of Arts and Science" at bounding box center [134, 267] width 106 height 13
click at [114, 283] on label "Psychological Sciences" at bounding box center [159, 283] width 90 height 13
click at [114, 283] on input "Psychological Sciences" at bounding box center [118, 281] width 8 height 8
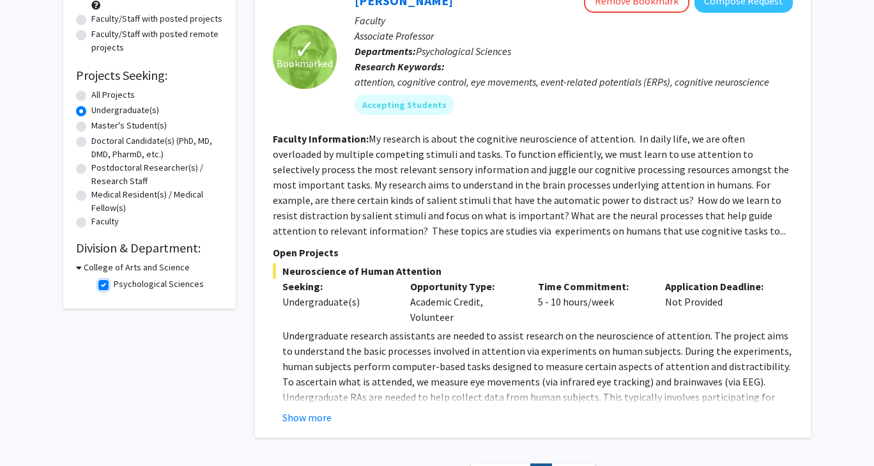
checkbox input "false"
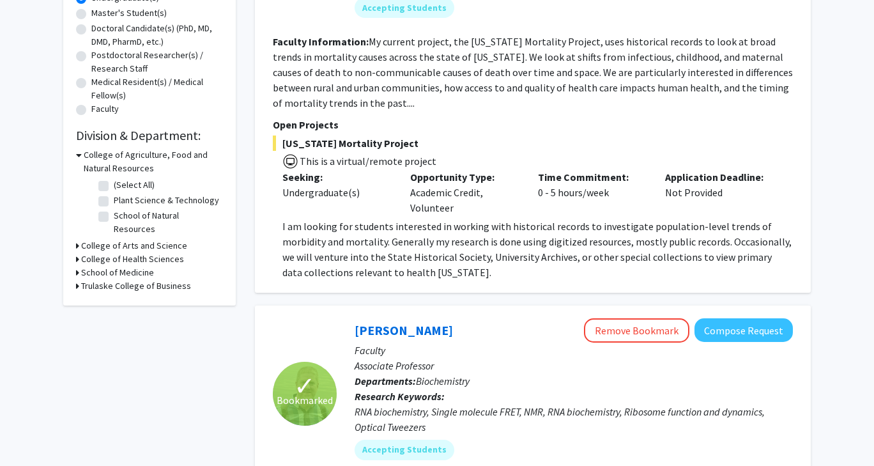
scroll to position [266, 0]
click at [79, 265] on icon at bounding box center [77, 271] width 3 height 13
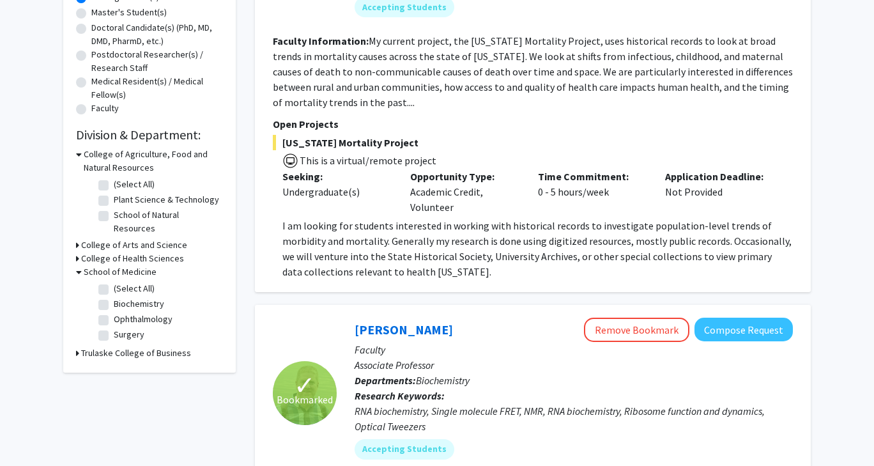
click at [114, 297] on label "Biochemistry" at bounding box center [139, 303] width 50 height 13
click at [114, 297] on input "Biochemistry" at bounding box center [118, 301] width 8 height 8
checkbox input "true"
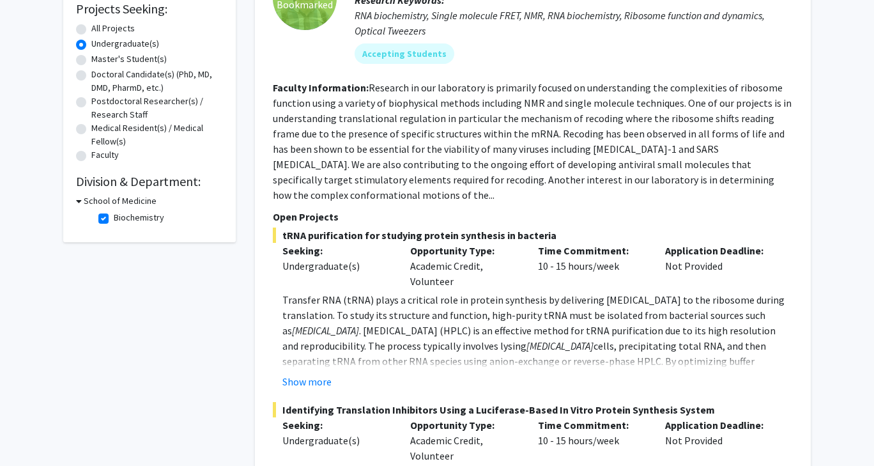
scroll to position [219, 0]
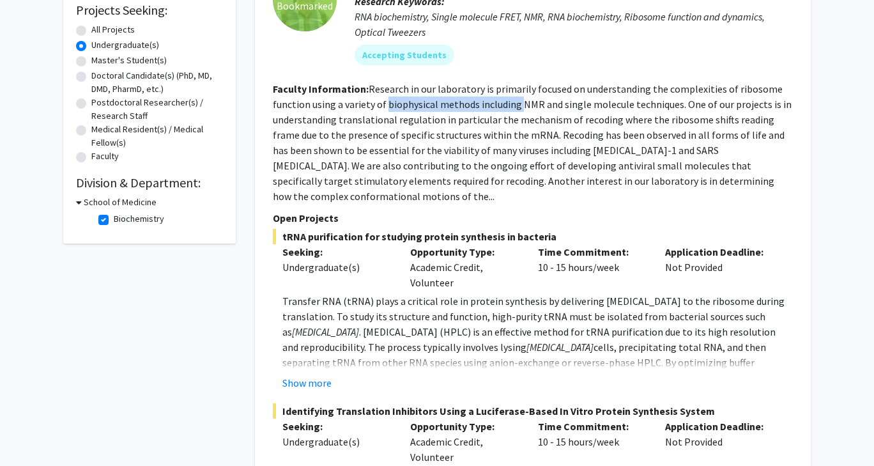
drag, startPoint x: 387, startPoint y: 105, endPoint x: 518, endPoint y: 111, distance: 131.1
click at [518, 111] on section "Faculty Information: Research in our laboratory is primarily focused on underst…" at bounding box center [533, 142] width 520 height 123
click at [511, 132] on fg-read-more "Research in our laboratory is primarily focused on understanding the complexiti…" at bounding box center [532, 142] width 519 height 120
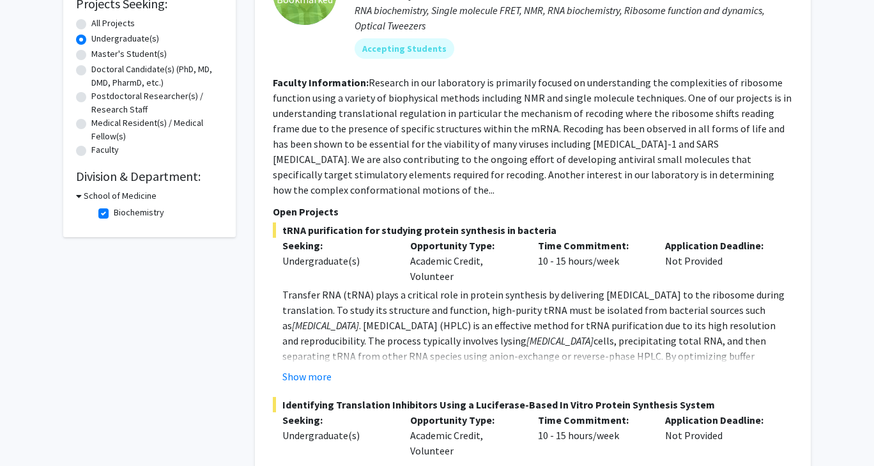
scroll to position [224, 0]
click at [114, 214] on label "Biochemistry" at bounding box center [139, 212] width 50 height 13
click at [114, 214] on input "Biochemistry" at bounding box center [118, 210] width 8 height 8
checkbox input "false"
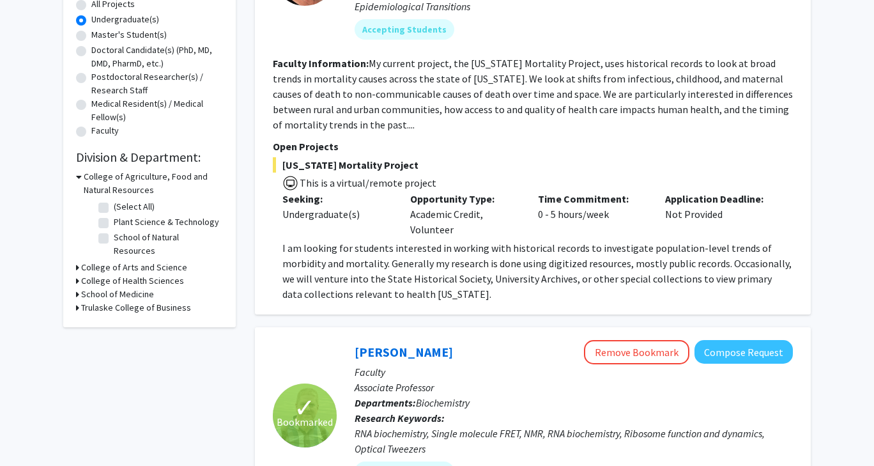
scroll to position [245, 0]
click at [77, 273] on icon at bounding box center [77, 279] width 3 height 13
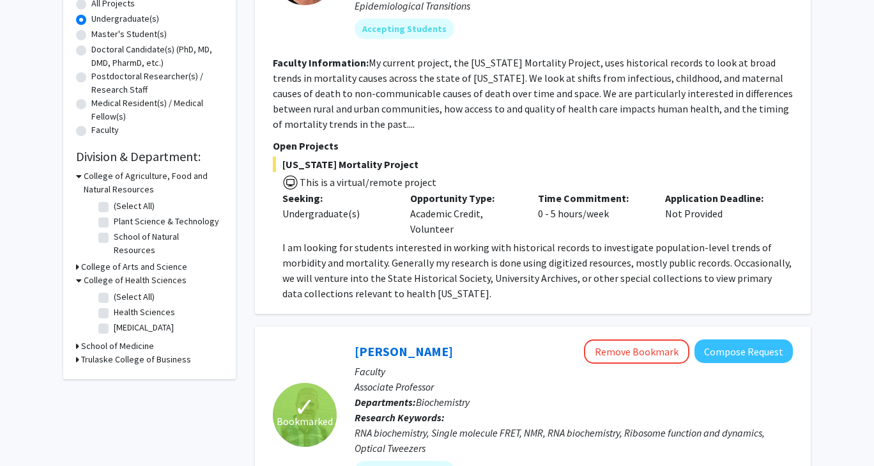
click at [114, 305] on label "Health Sciences" at bounding box center [144, 311] width 61 height 13
click at [114, 305] on input "Health Sciences" at bounding box center [118, 309] width 8 height 8
checkbox input "true"
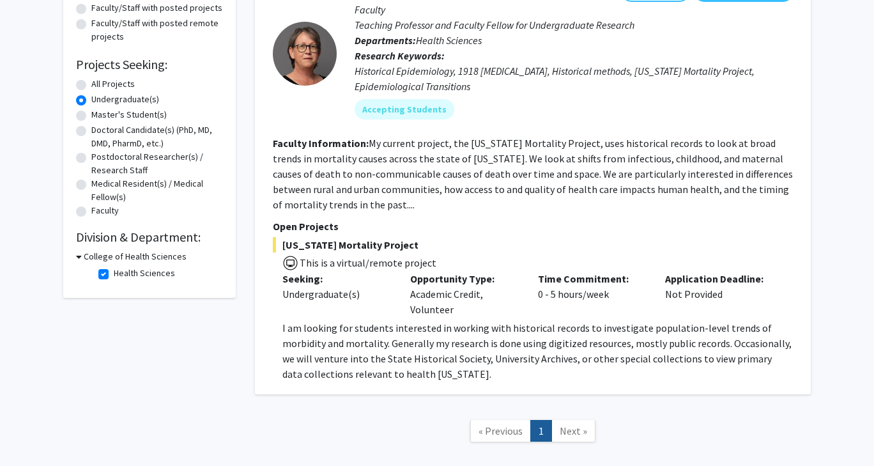
scroll to position [169, 0]
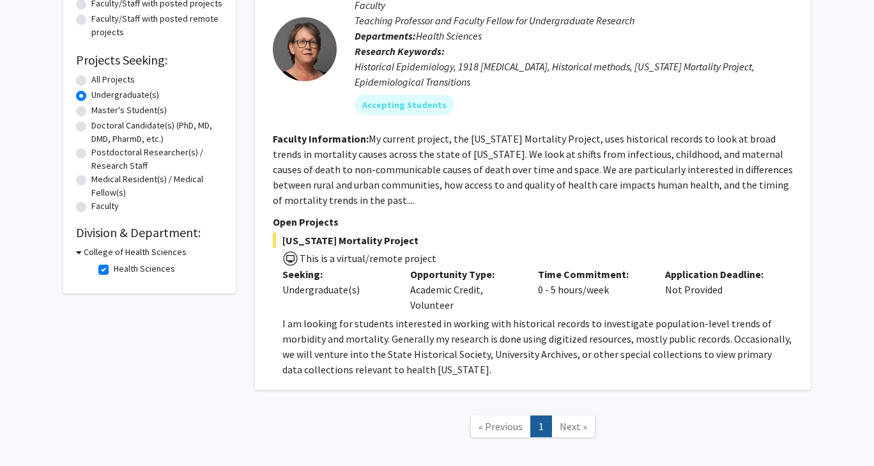
click at [114, 269] on label "Health Sciences" at bounding box center [144, 268] width 61 height 13
click at [114, 269] on input "Health Sciences" at bounding box center [118, 266] width 8 height 8
checkbox input "false"
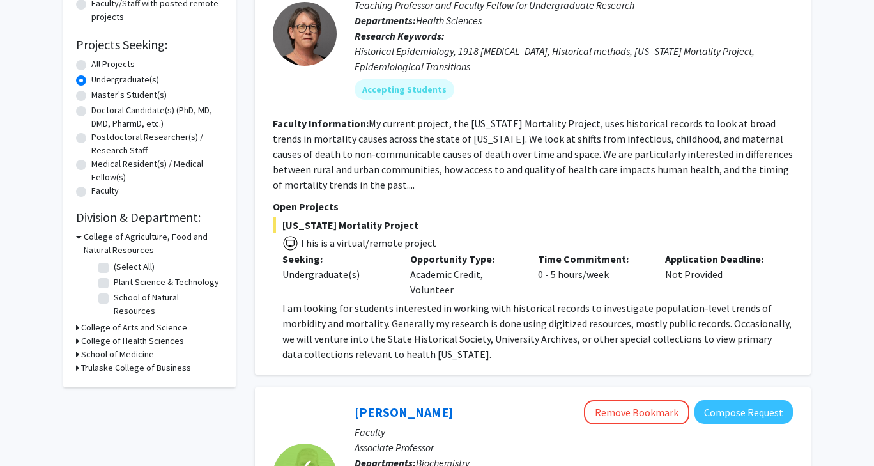
scroll to position [188, 0]
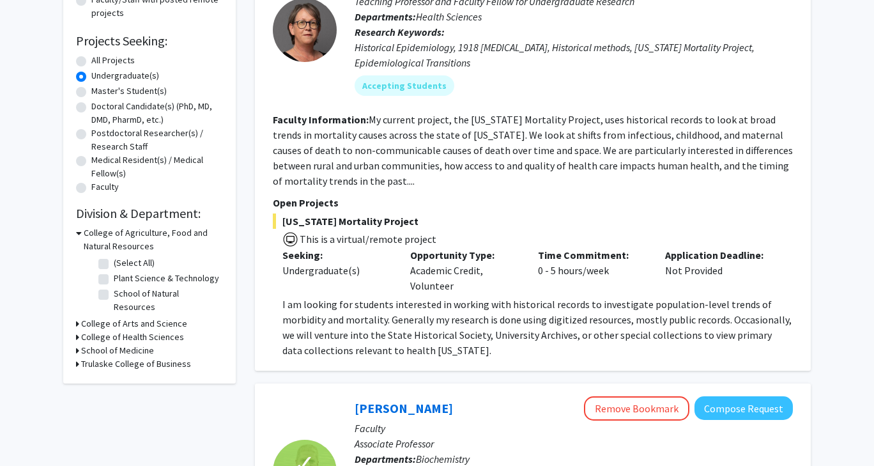
click at [76, 330] on icon at bounding box center [77, 336] width 3 height 13
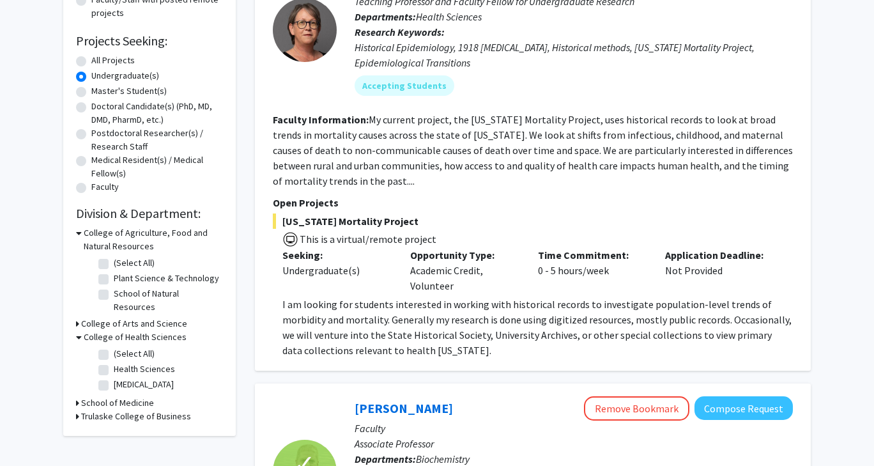
click at [114, 362] on label "Health Sciences" at bounding box center [144, 368] width 61 height 13
click at [114, 362] on input "Health Sciences" at bounding box center [118, 366] width 8 height 8
checkbox input "true"
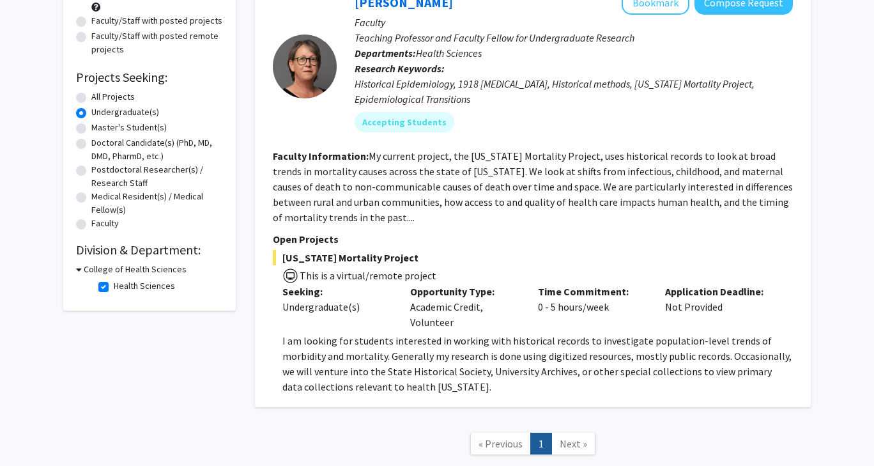
scroll to position [151, 0]
click at [114, 286] on label "Health Sciences" at bounding box center [144, 286] width 61 height 13
click at [114, 286] on input "Health Sciences" at bounding box center [118, 284] width 8 height 8
checkbox input "false"
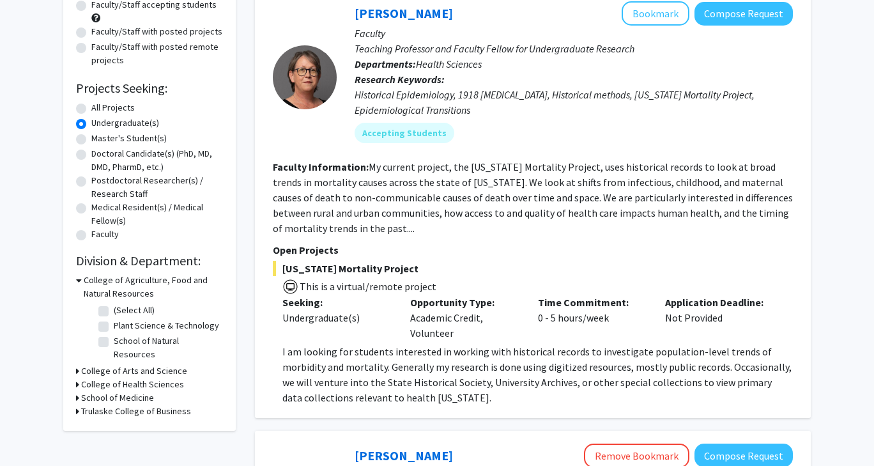
scroll to position [141, 0]
click at [78, 364] on icon at bounding box center [77, 370] width 3 height 13
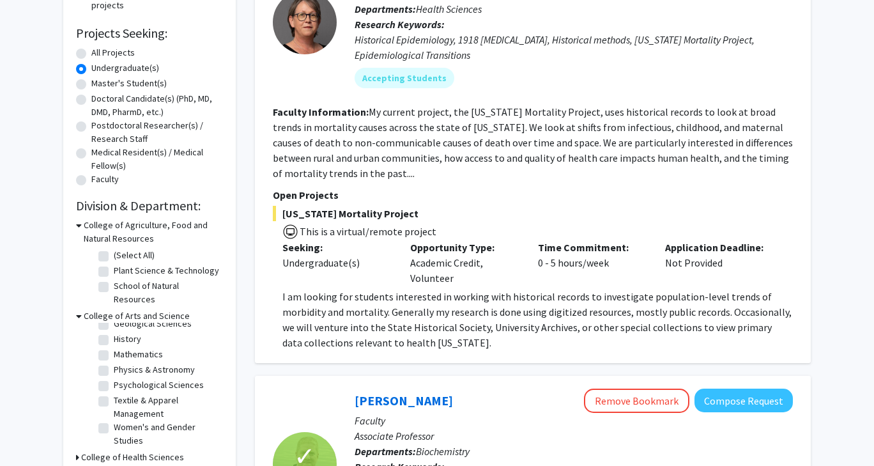
scroll to position [197, 0]
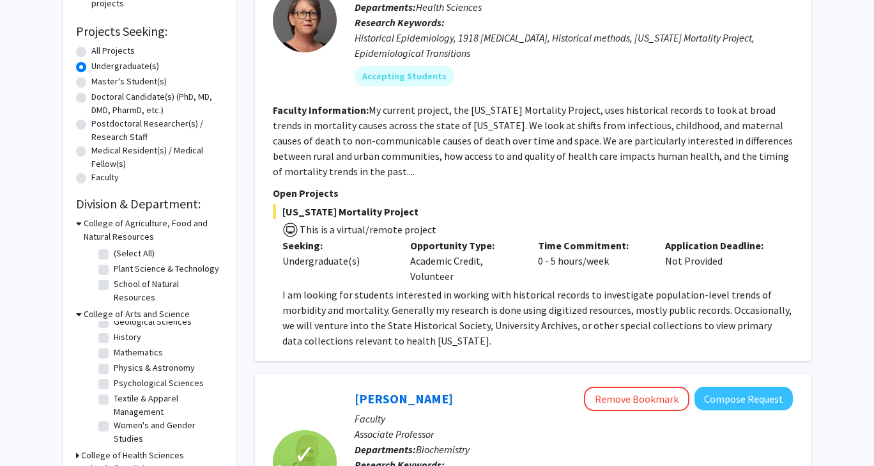
click at [114, 376] on label "Psychological Sciences" at bounding box center [159, 382] width 90 height 13
click at [114, 376] on input "Psychological Sciences" at bounding box center [118, 380] width 8 height 8
checkbox input "true"
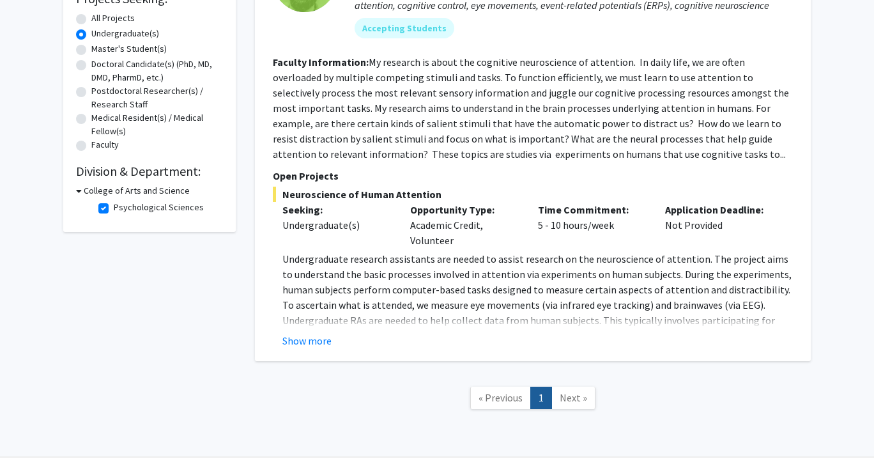
scroll to position [227, 0]
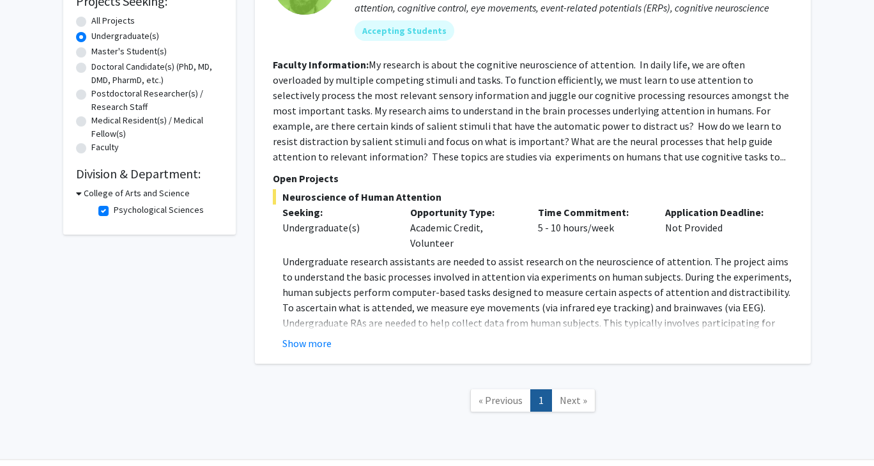
click at [114, 206] on label "Psychological Sciences" at bounding box center [159, 209] width 90 height 13
click at [114, 206] on input "Psychological Sciences" at bounding box center [118, 207] width 8 height 8
checkbox input "false"
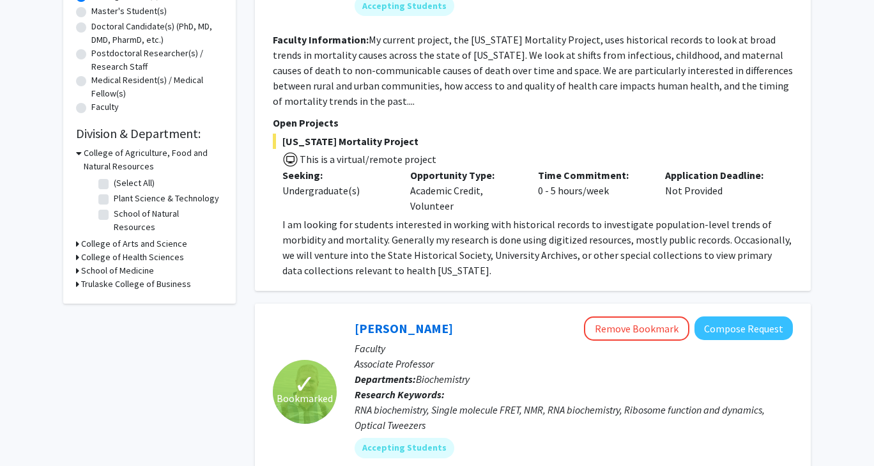
scroll to position [277, 0]
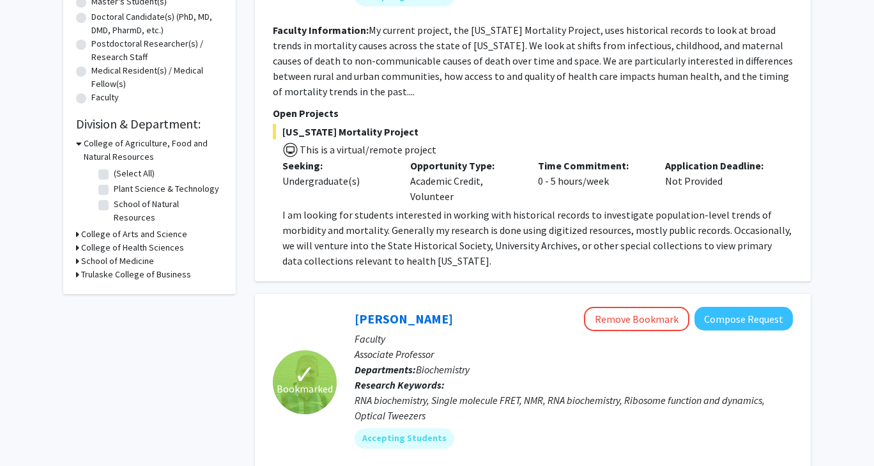
click at [114, 191] on label "Plant Science & Technology" at bounding box center [166, 188] width 105 height 13
click at [114, 190] on input "Plant Science & Technology" at bounding box center [118, 186] width 8 height 8
checkbox input "true"
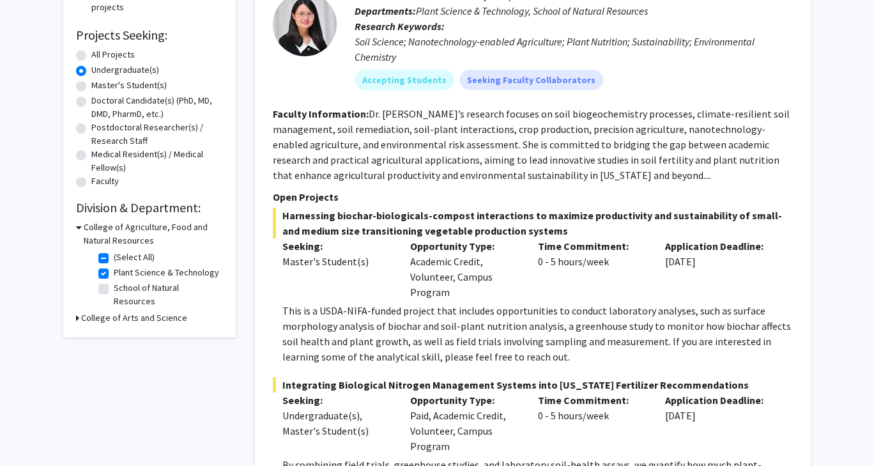
scroll to position [195, 0]
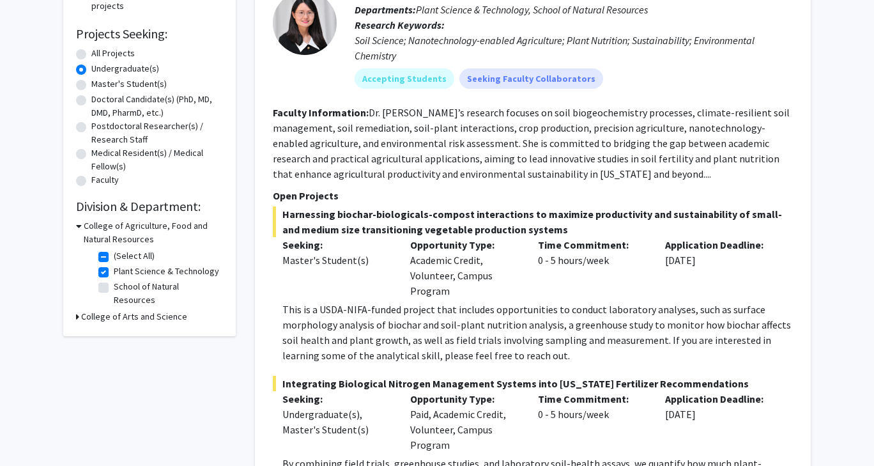
click at [114, 270] on label "Plant Science & Technology" at bounding box center [166, 271] width 105 height 13
click at [114, 270] on input "Plant Science & Technology" at bounding box center [118, 269] width 8 height 8
checkbox input "false"
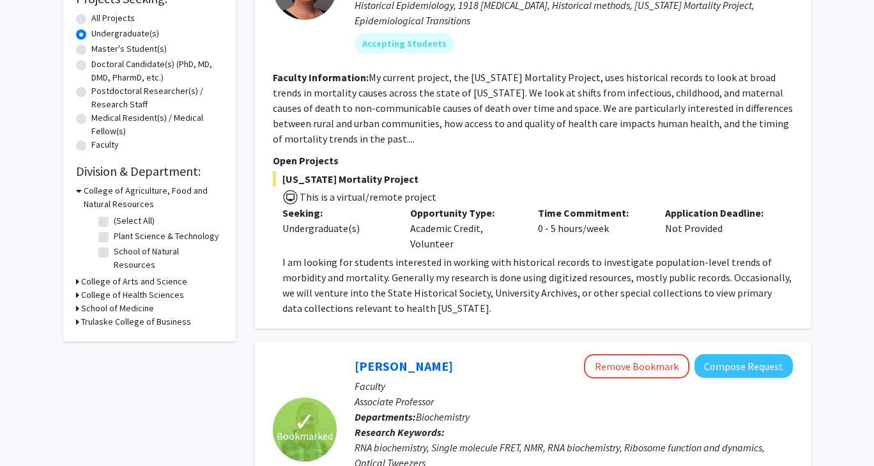
scroll to position [236, 0]
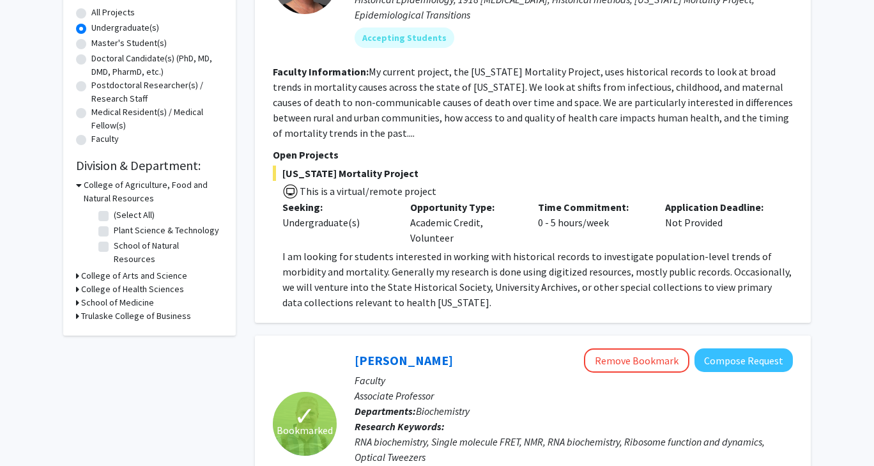
click at [90, 269] on h3 "College of Arts and Science" at bounding box center [134, 275] width 106 height 13
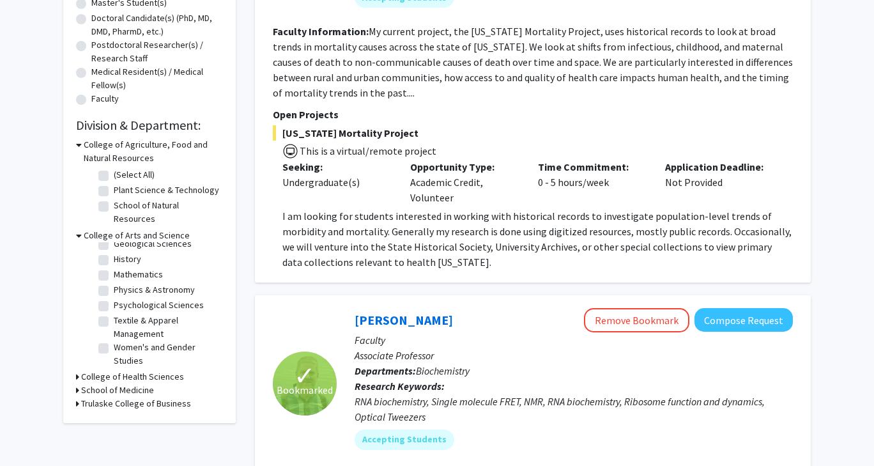
scroll to position [0, 0]
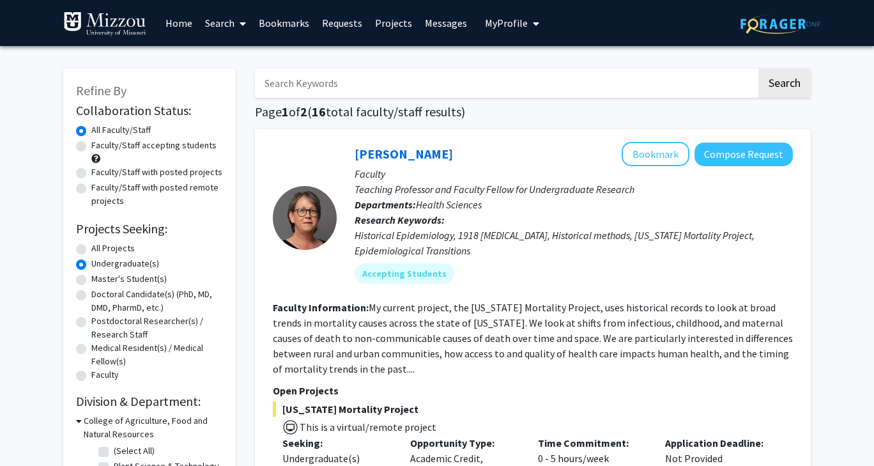
click at [600, 79] on input "Search Keywords" at bounding box center [506, 82] width 502 height 29
type input "paid"
click at [758, 68] on button "Search" at bounding box center [784, 82] width 52 height 29
radio input "true"
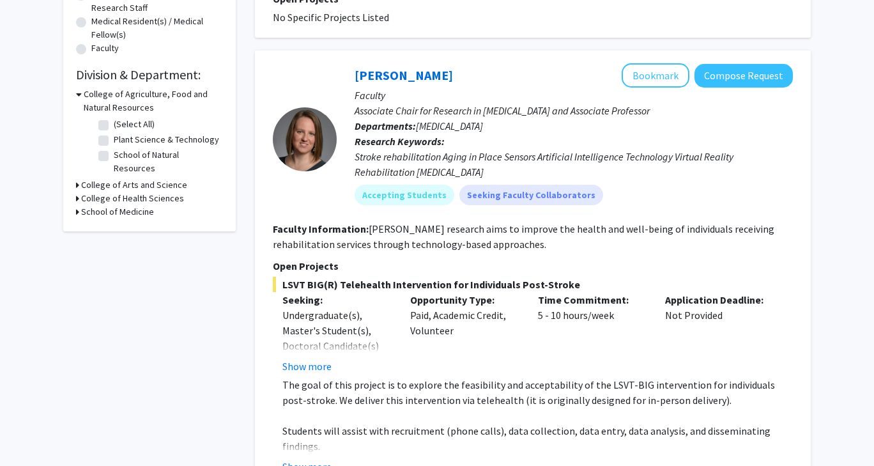
scroll to position [328, 0]
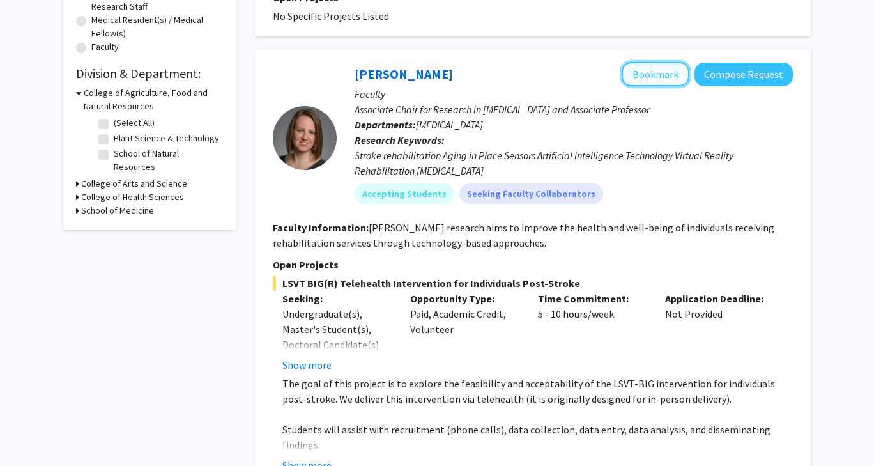
click at [637, 75] on button "Bookmark" at bounding box center [656, 74] width 68 height 24
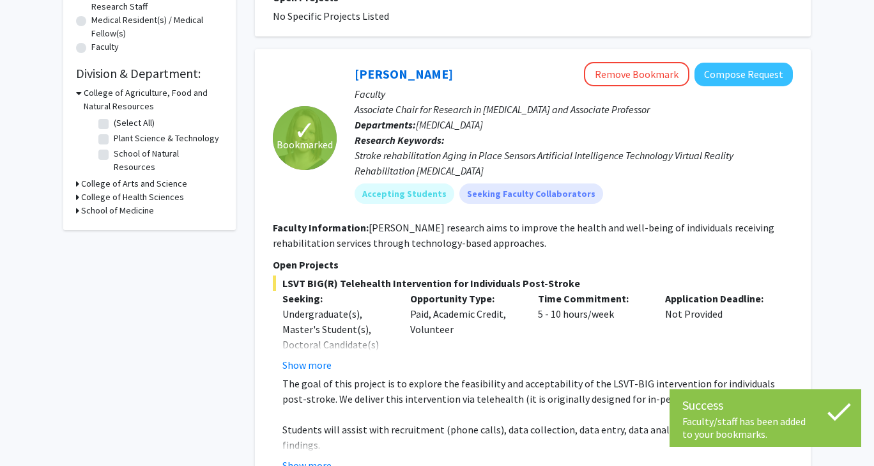
click at [570, 270] on p "Open Projects" at bounding box center [533, 264] width 520 height 15
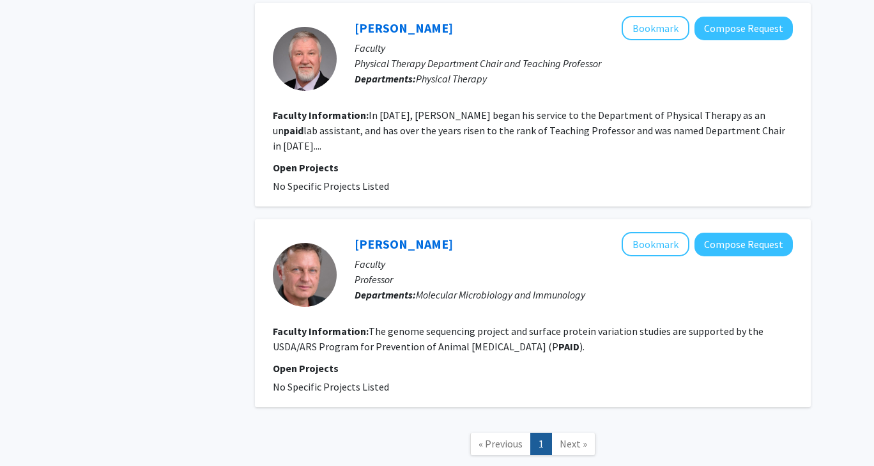
scroll to position [3206, 0]
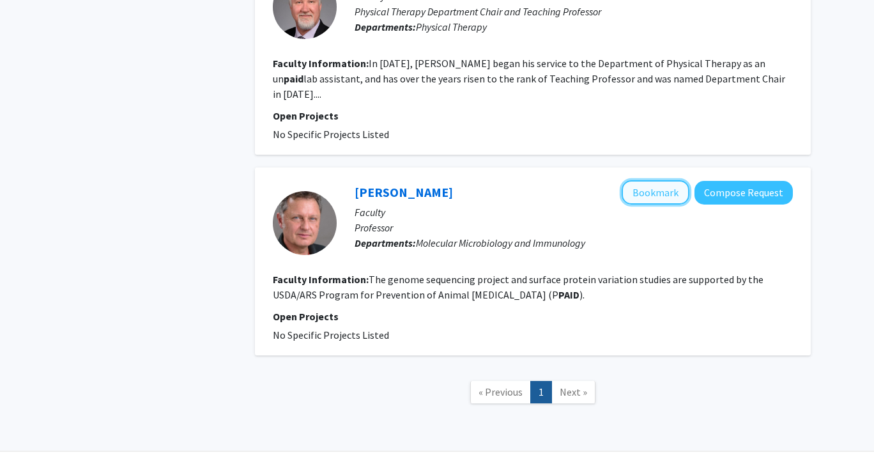
click at [654, 180] on button "Bookmark" at bounding box center [656, 192] width 68 height 24
